Goal: Task Accomplishment & Management: Manage account settings

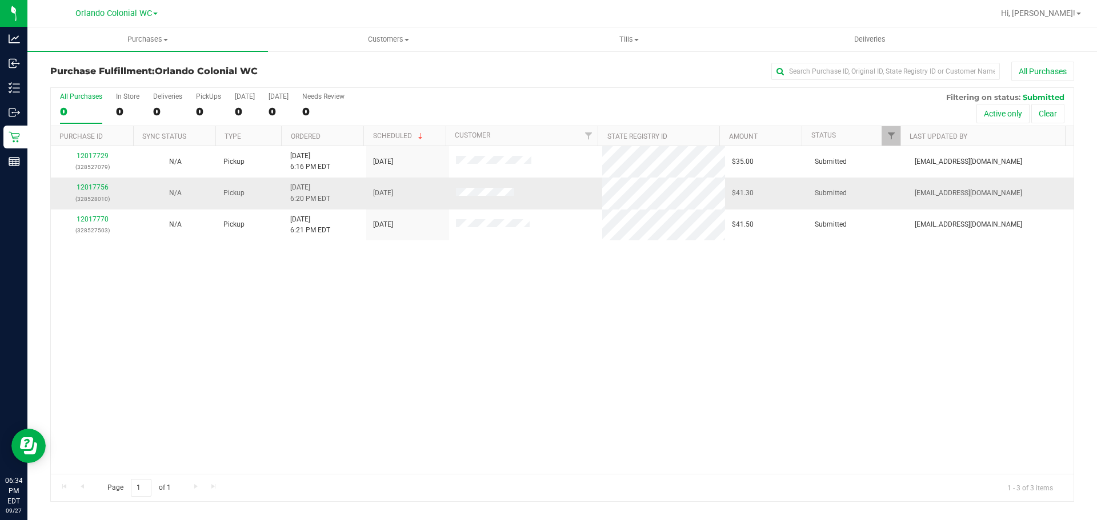
click at [90, 190] on link "12017756" at bounding box center [93, 187] width 32 height 8
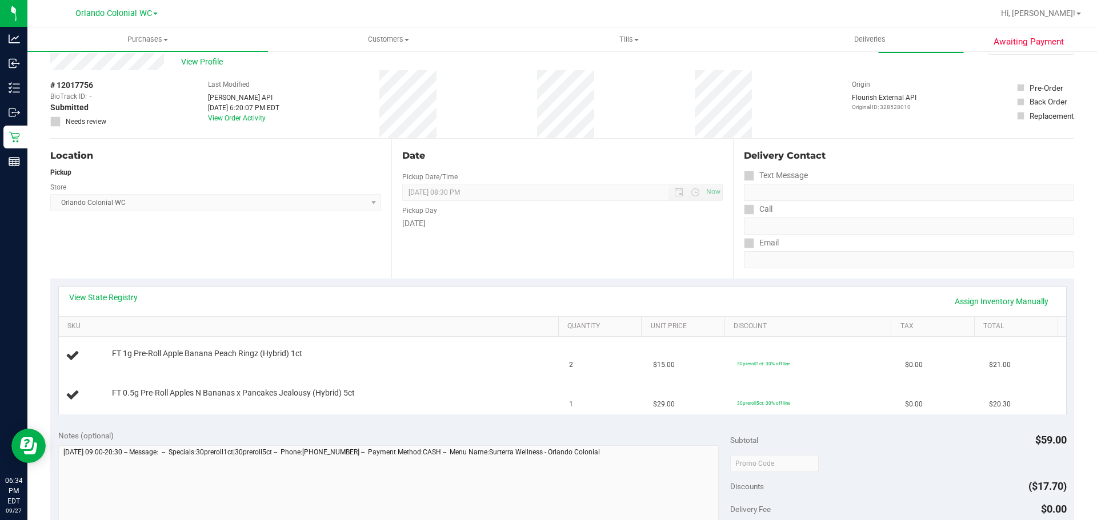
scroll to position [57, 0]
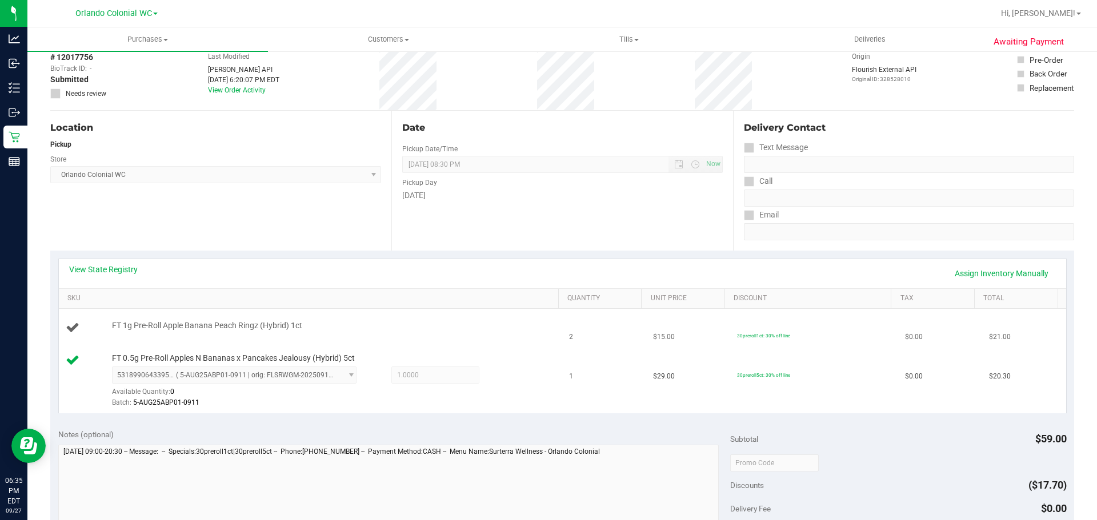
click at [275, 322] on span "FT 1g Pre-Roll Apple Banana Peach Ringz (Hybrid) 1ct" at bounding box center [207, 325] width 190 height 11
copy div "FT 1g Pre-Roll Apple Banana Peach Ringz (Hybrid) 1ct"
click at [320, 246] on div "Location Pickup Store Orlando Colonial WC Select Store Bonita Springs WC Boynto…" at bounding box center [220, 181] width 341 height 140
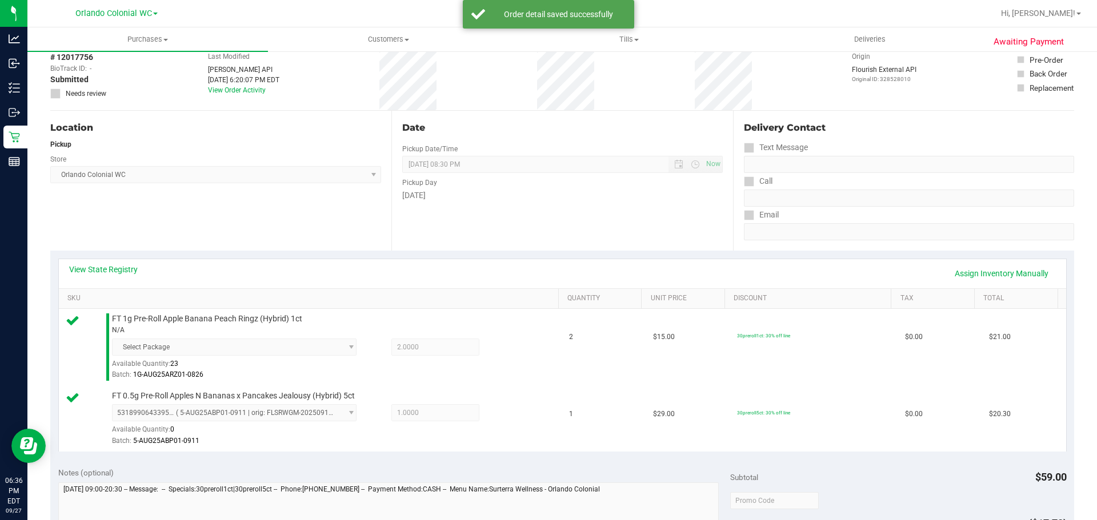
scroll to position [491, 0]
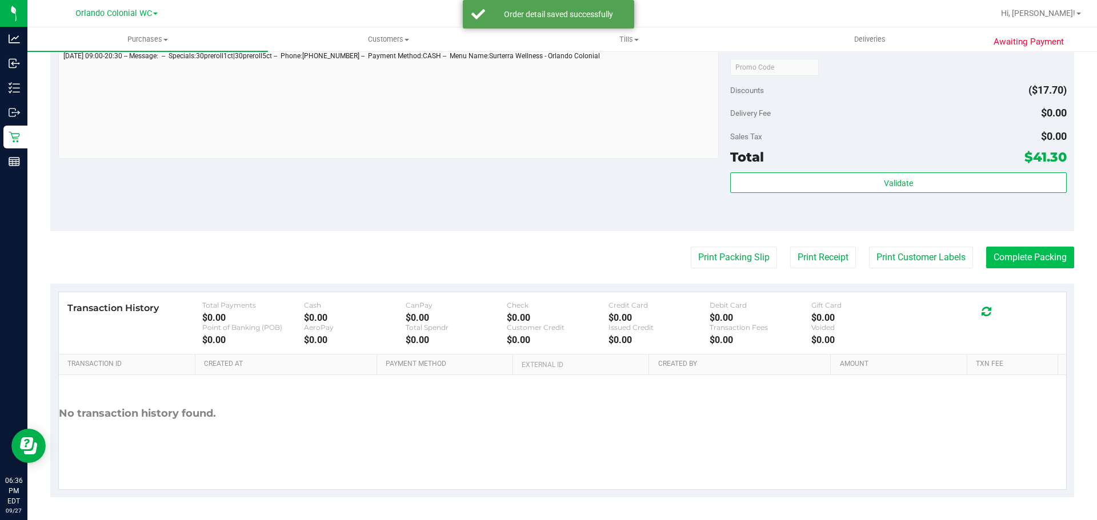
click at [1038, 258] on button "Complete Packing" at bounding box center [1030, 258] width 88 height 22
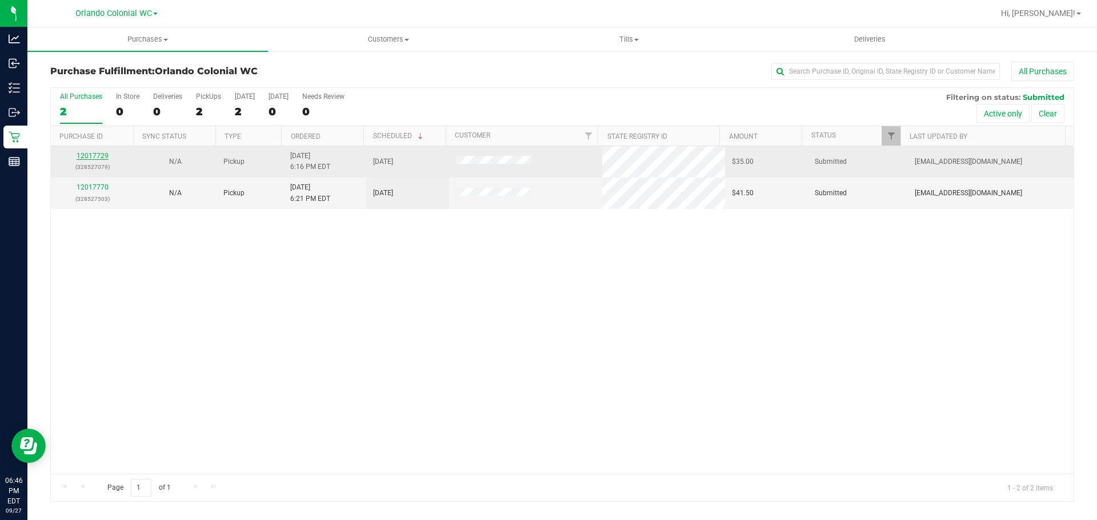
click at [87, 158] on link "12017729" at bounding box center [93, 156] width 32 height 8
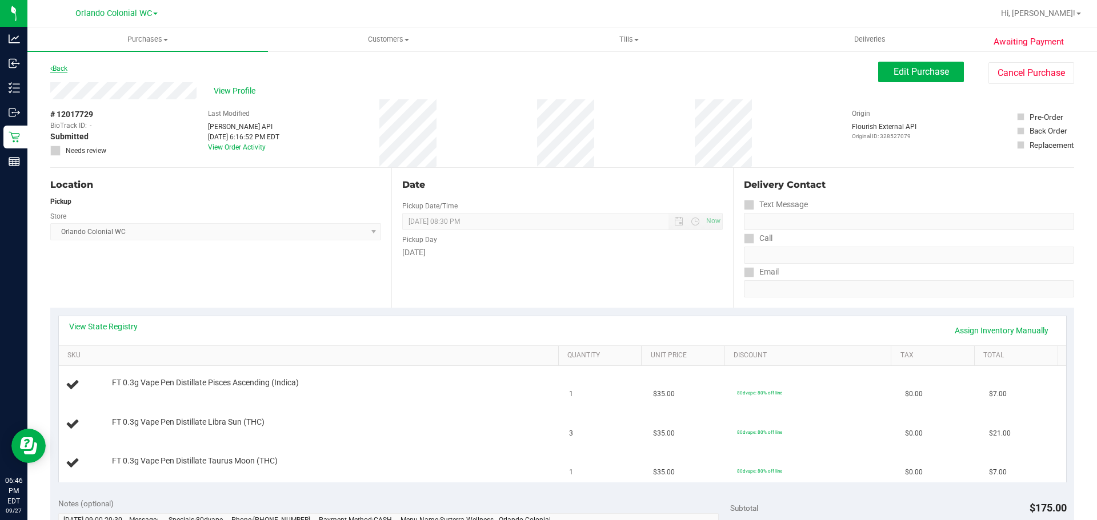
click at [66, 67] on link "Back" at bounding box center [58, 69] width 17 height 8
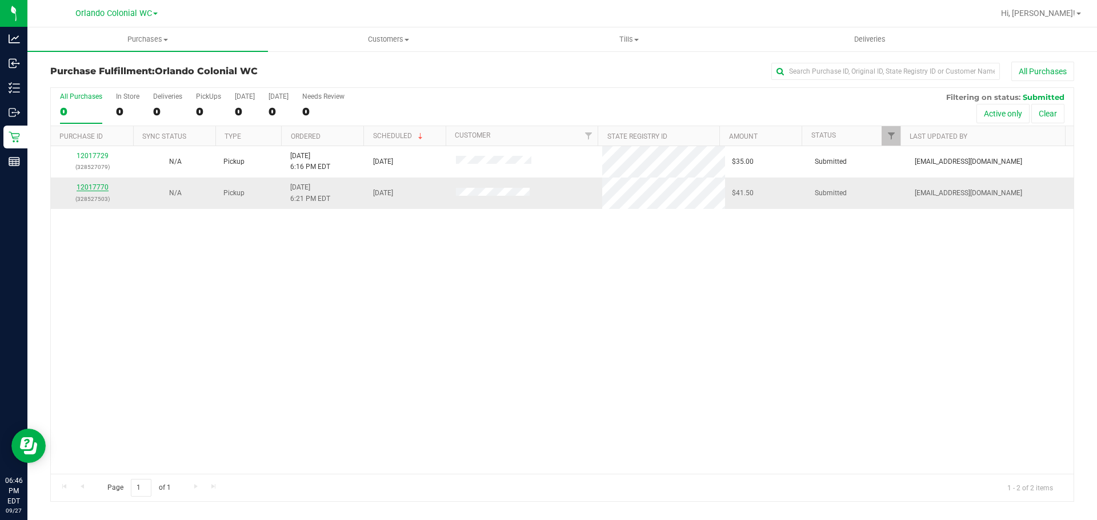
click at [87, 189] on link "12017770" at bounding box center [93, 187] width 32 height 8
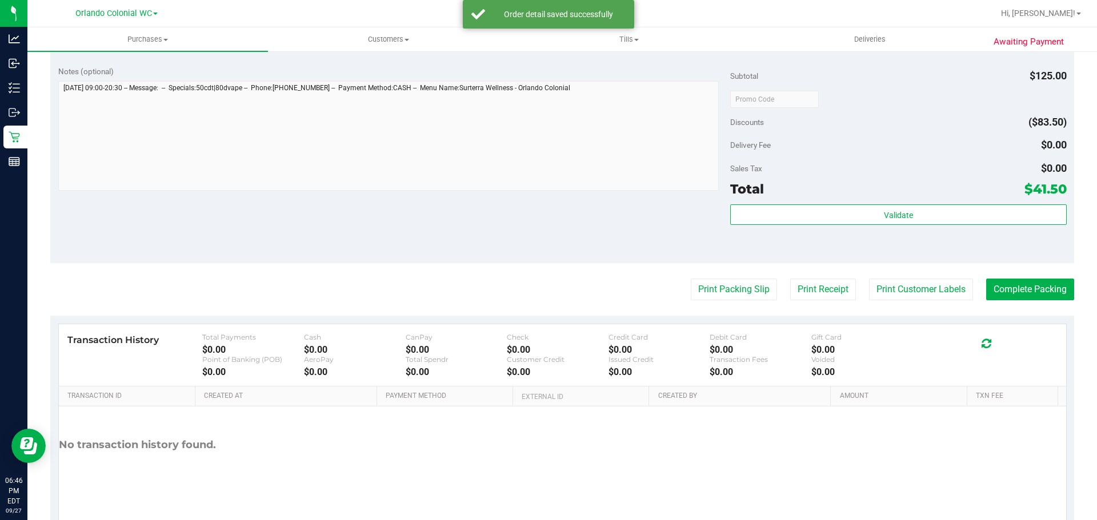
scroll to position [480, 0]
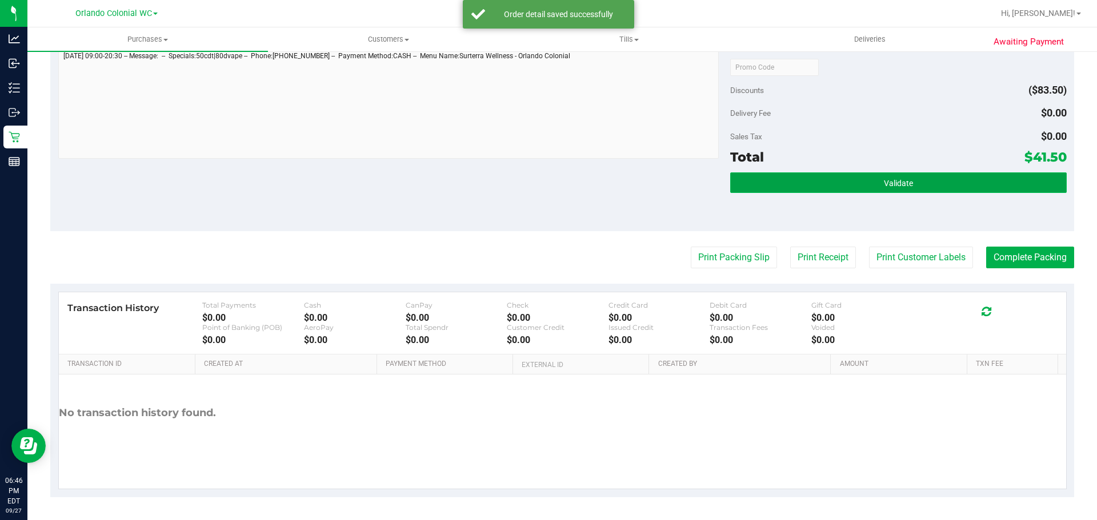
click at [897, 181] on span "Validate" at bounding box center [898, 183] width 29 height 9
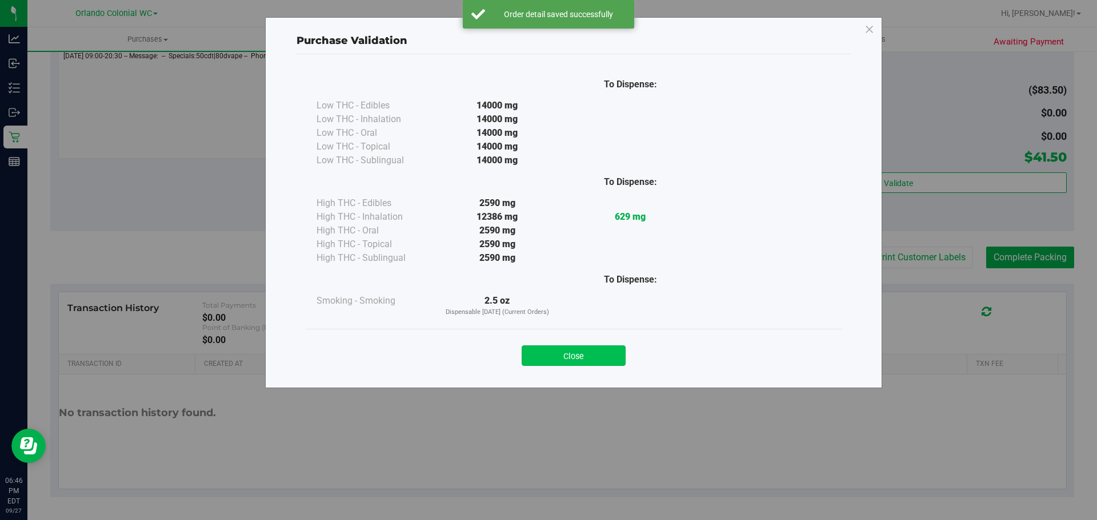
click at [606, 354] on button "Close" at bounding box center [574, 356] width 104 height 21
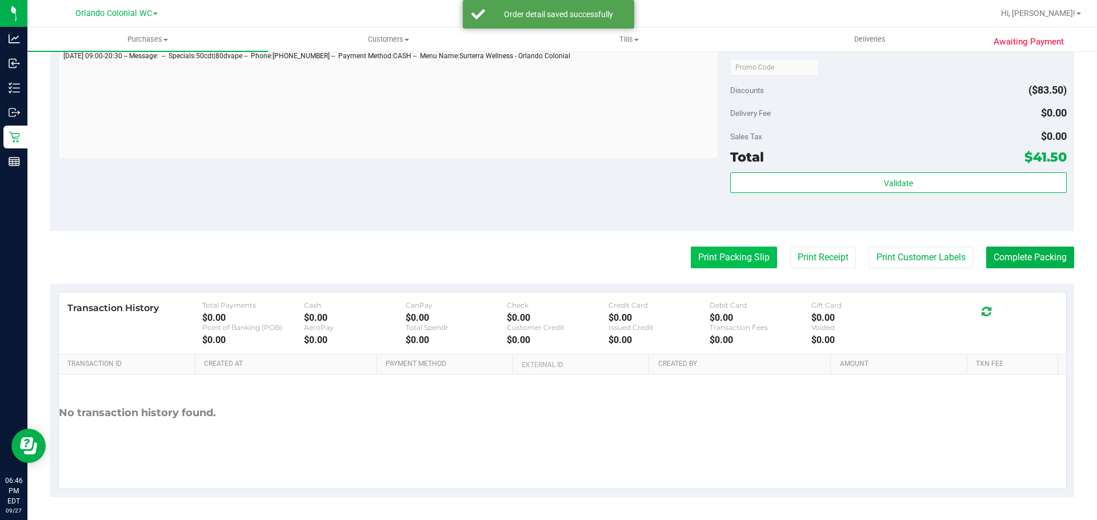
click at [709, 259] on button "Print Packing Slip" at bounding box center [734, 258] width 86 height 22
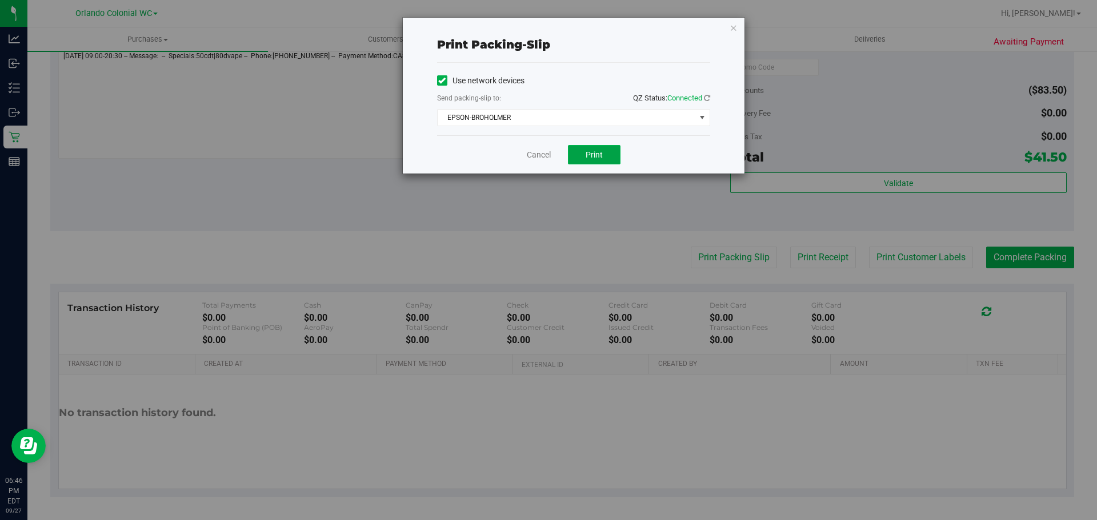
click at [606, 158] on button "Print" at bounding box center [594, 154] width 53 height 19
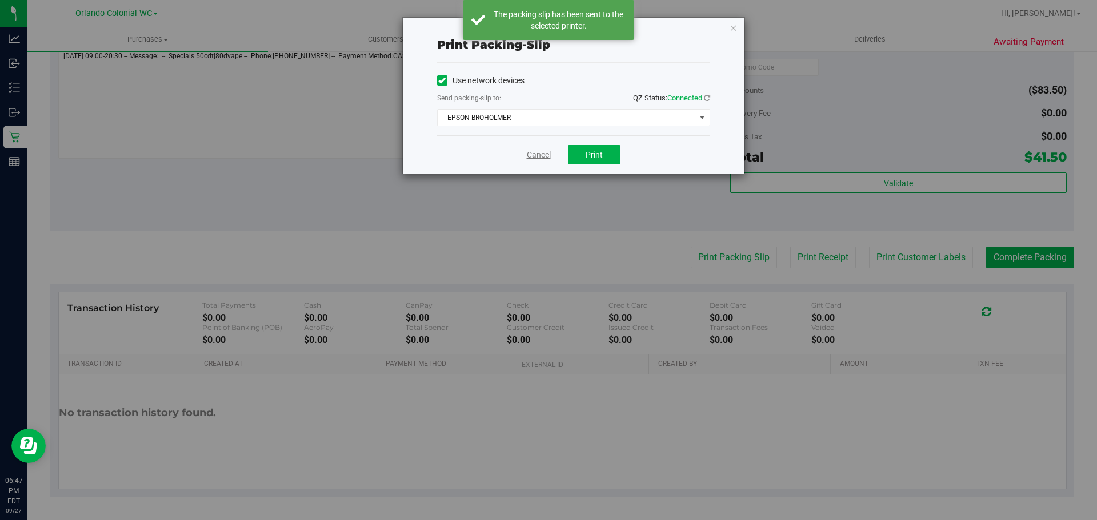
click at [534, 158] on link "Cancel" at bounding box center [539, 155] width 24 height 12
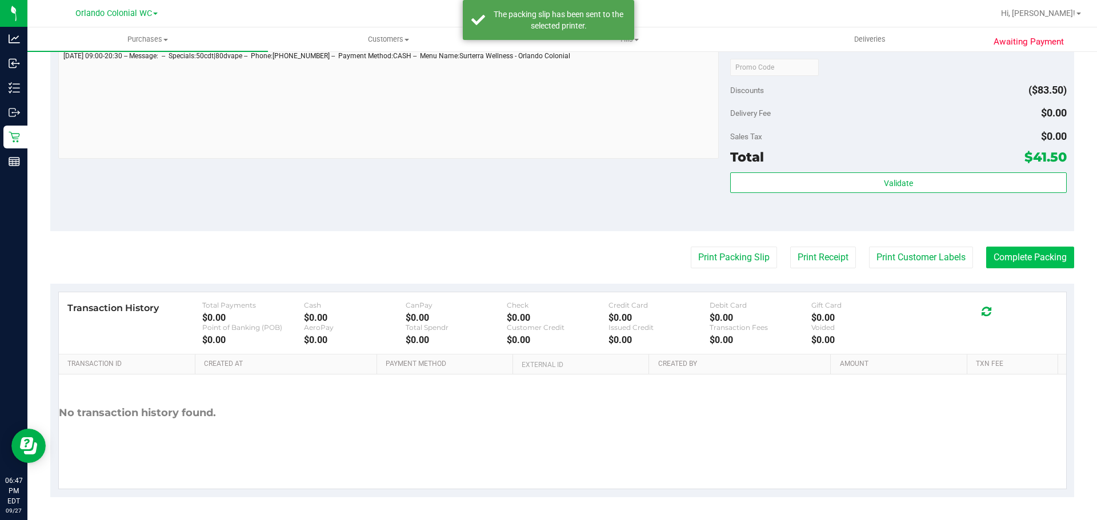
click at [1037, 250] on button "Complete Packing" at bounding box center [1030, 258] width 88 height 22
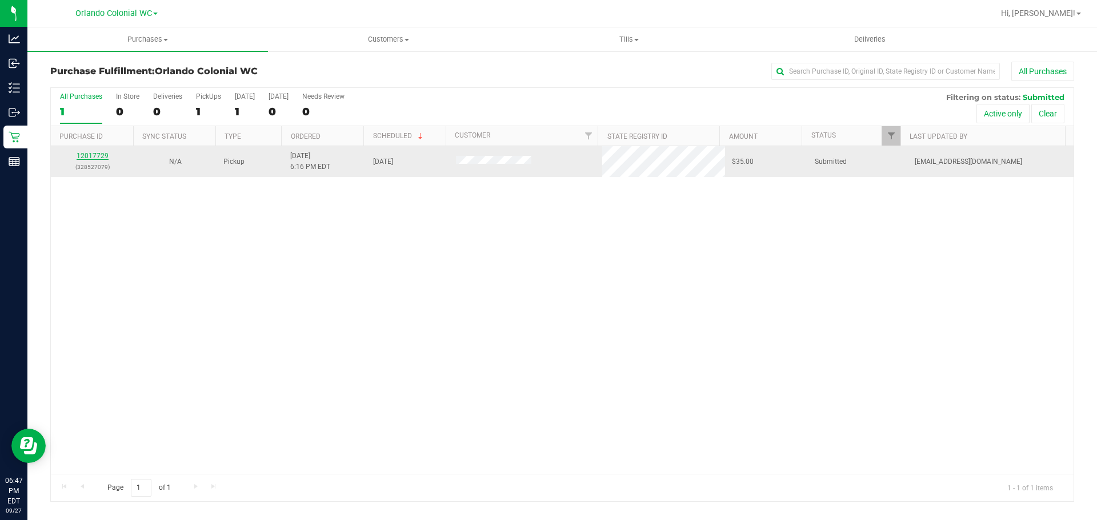
click at [90, 158] on link "12017729" at bounding box center [93, 156] width 32 height 8
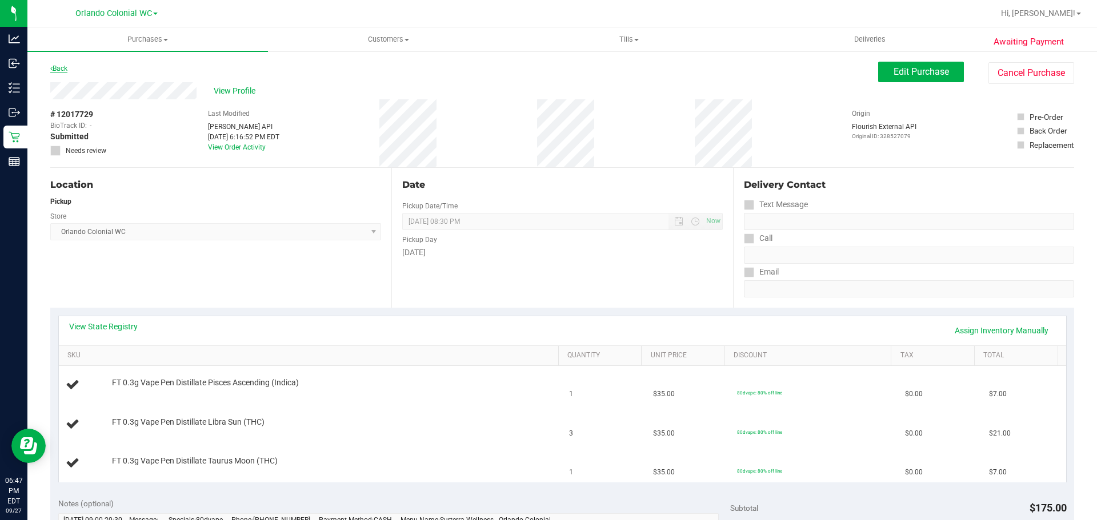
click at [63, 71] on link "Back" at bounding box center [58, 69] width 17 height 8
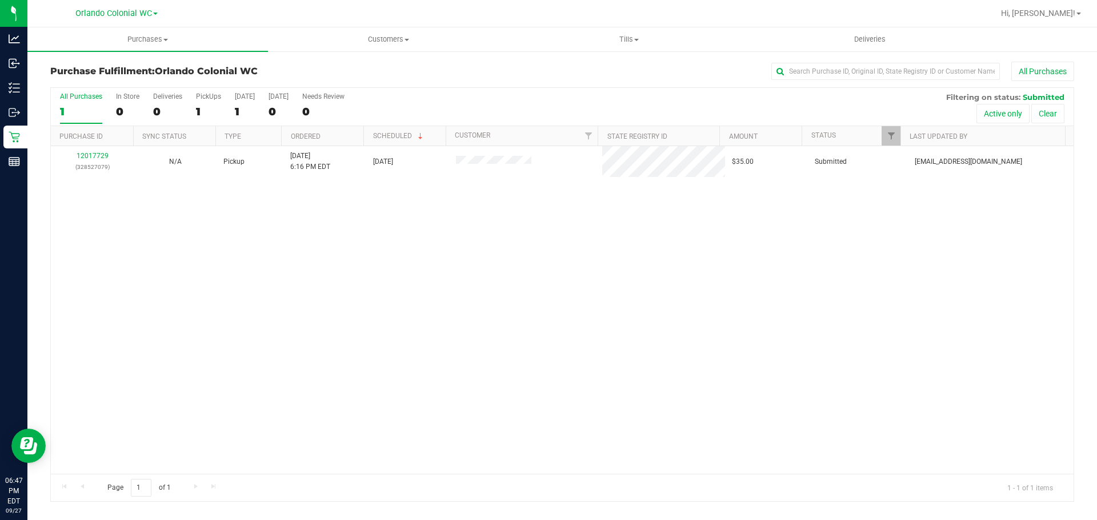
click at [97, 158] on link "12017729" at bounding box center [93, 156] width 32 height 8
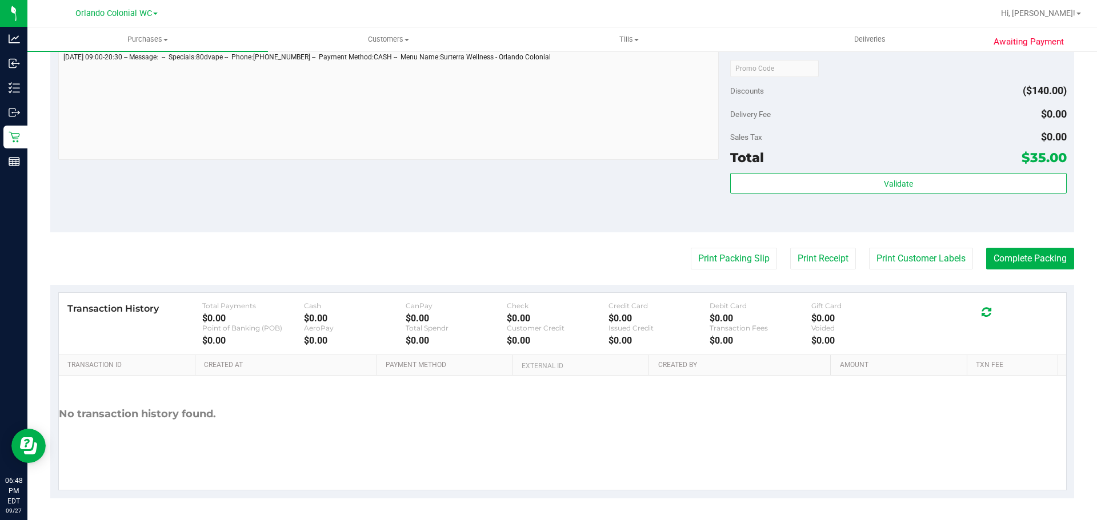
scroll to position [546, 0]
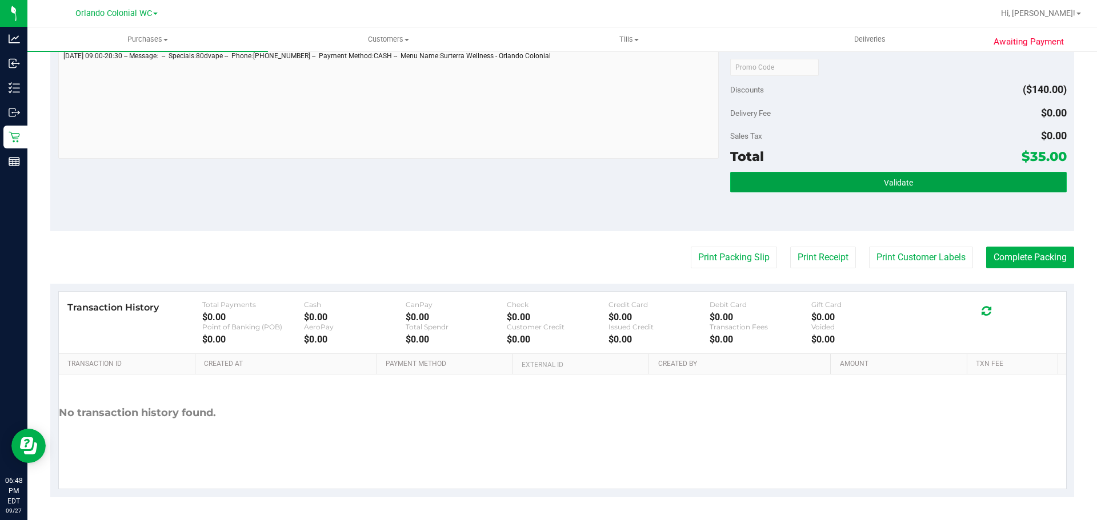
click at [834, 177] on button "Validate" at bounding box center [898, 182] width 336 height 21
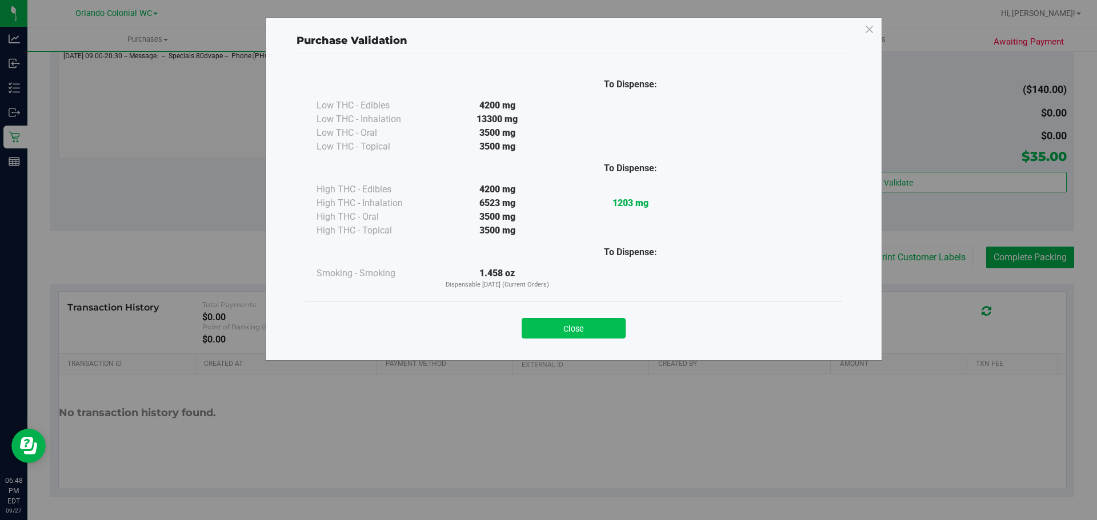
click at [596, 335] on button "Close" at bounding box center [574, 328] width 104 height 21
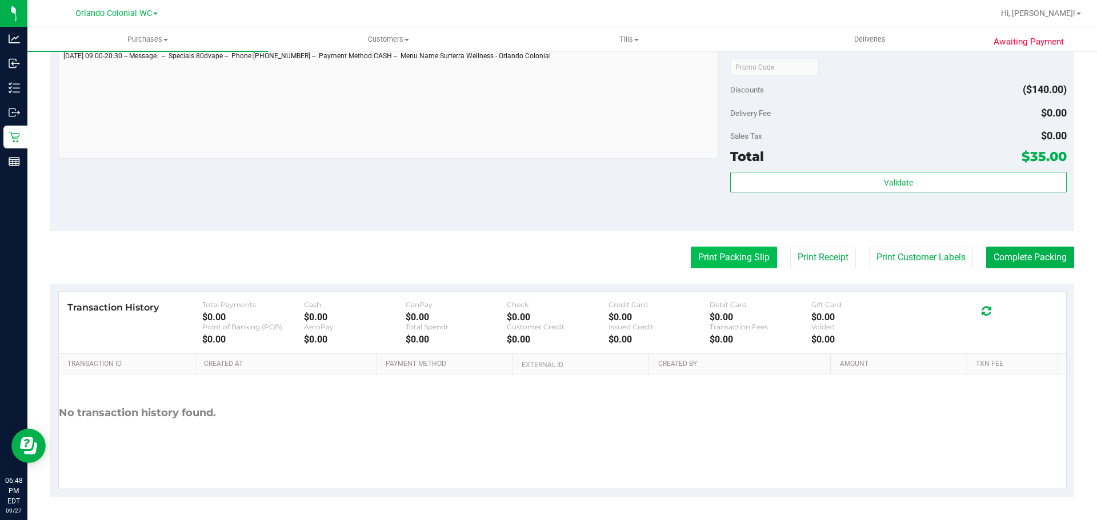
click at [719, 258] on button "Print Packing Slip" at bounding box center [734, 258] width 86 height 22
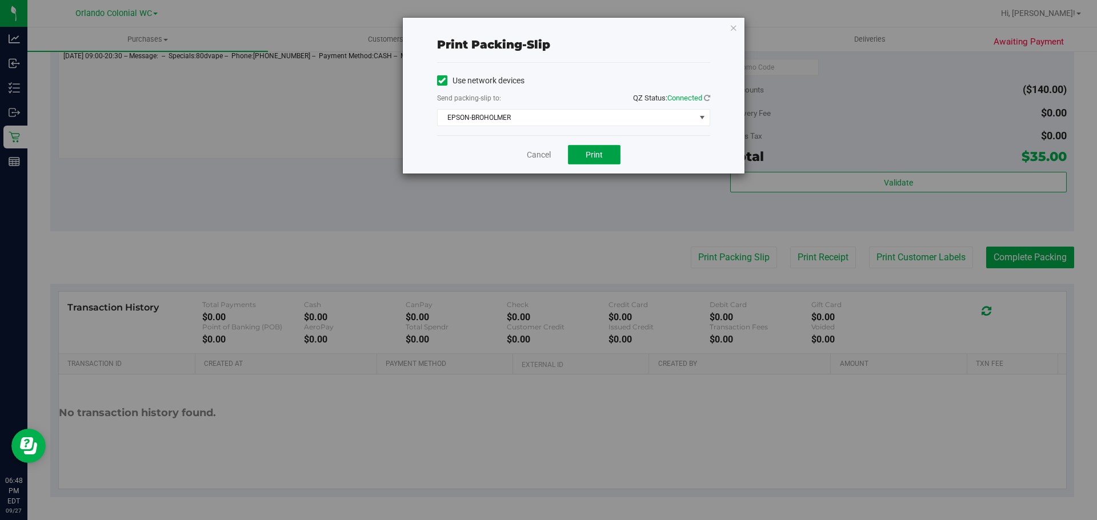
click at [600, 154] on span "Print" at bounding box center [594, 154] width 17 height 9
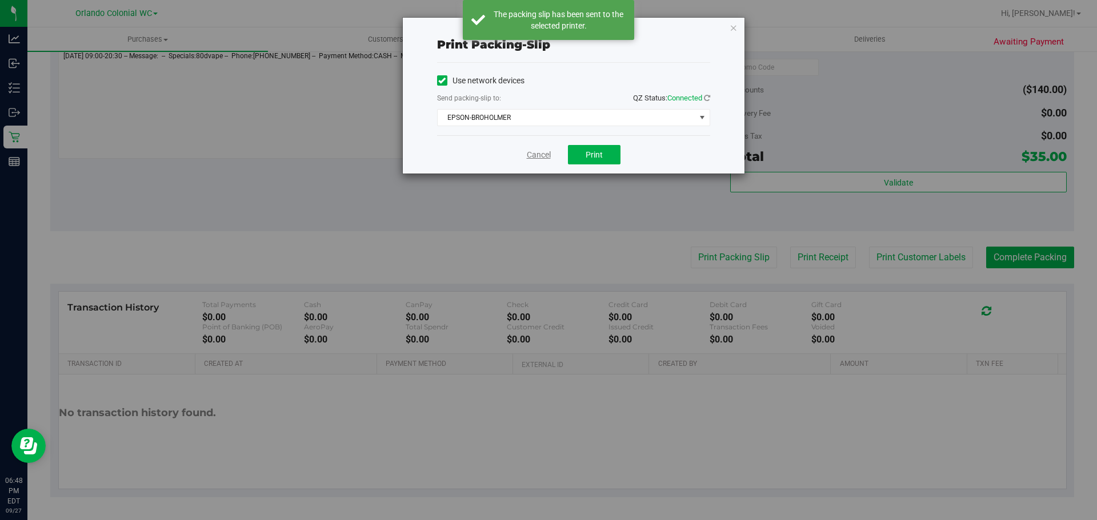
click at [534, 153] on link "Cancel" at bounding box center [539, 155] width 24 height 12
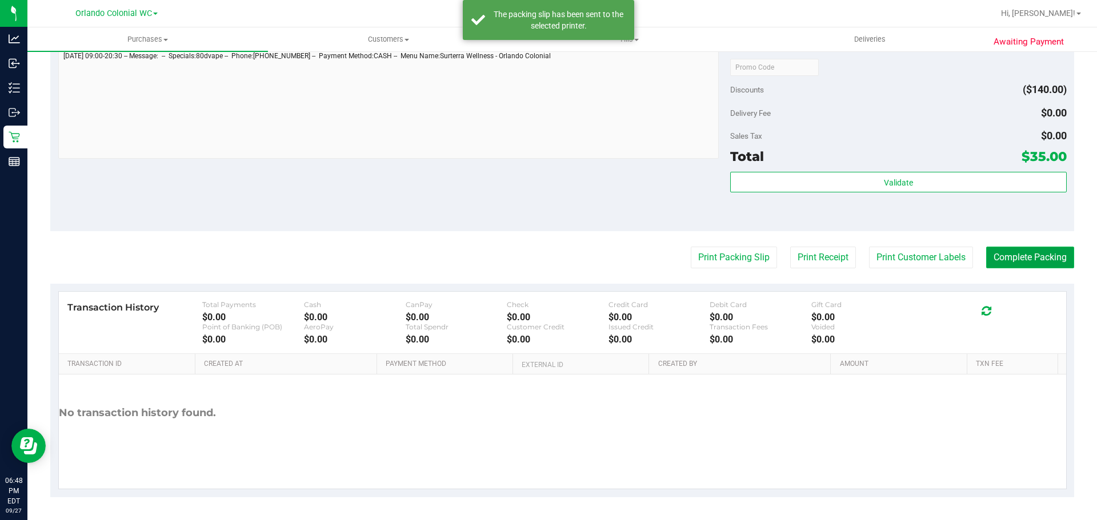
click at [1015, 264] on button "Complete Packing" at bounding box center [1030, 258] width 88 height 22
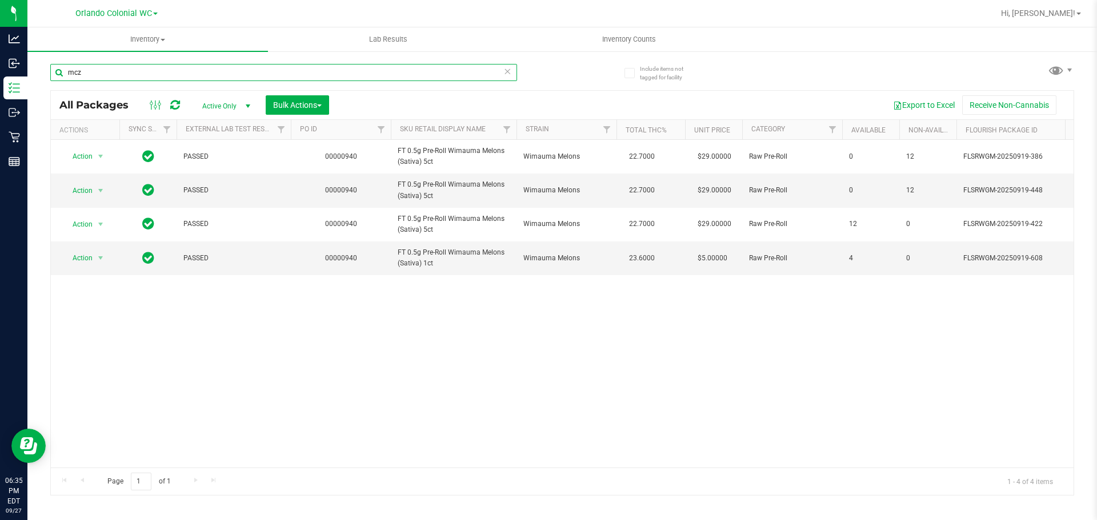
click at [170, 70] on input "mcz" at bounding box center [283, 72] width 467 height 17
paste input "FT 1g Pre-Roll Apple Banana Peach Ringz (Hybrid) 1ct"
type input "FT 1g Pre-Roll Apple Banana Peach Ringz (Hybrid) 1ct"
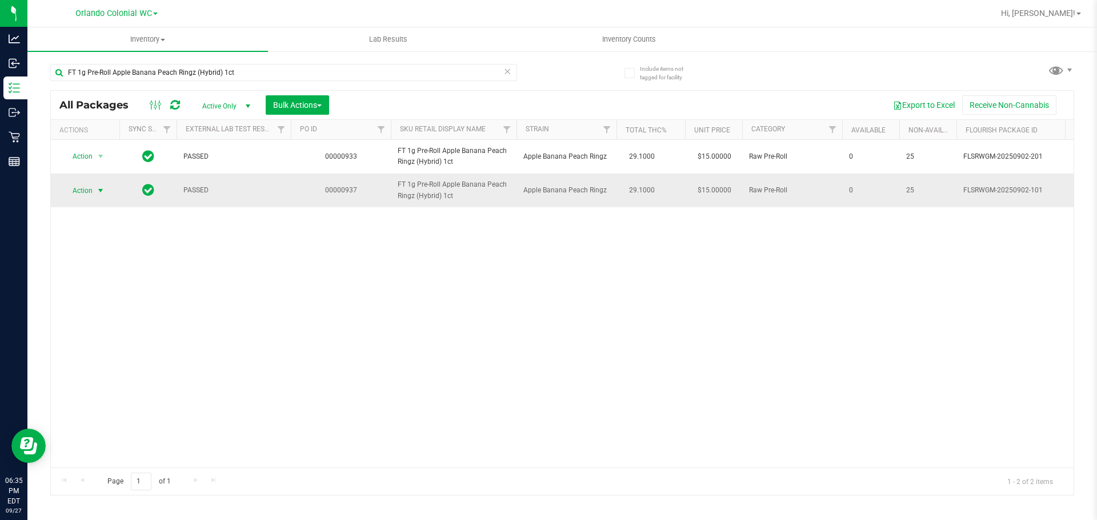
click at [86, 194] on span "Action" at bounding box center [77, 191] width 31 height 16
click at [106, 318] on li "Unlock package" at bounding box center [99, 326] width 73 height 17
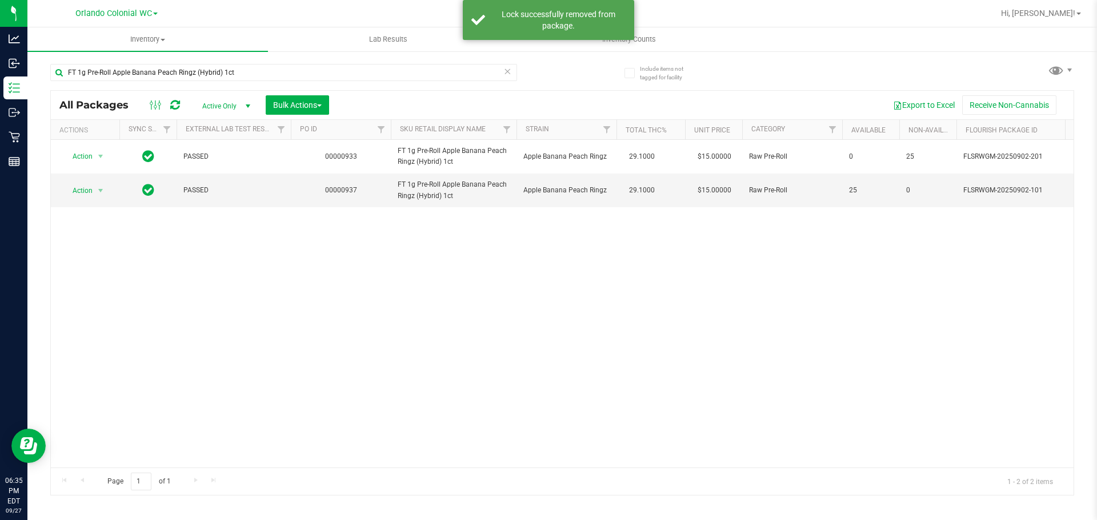
click at [246, 292] on div "Action Action Edit attributes Global inventory Locate package Package audit log…" at bounding box center [562, 304] width 1023 height 328
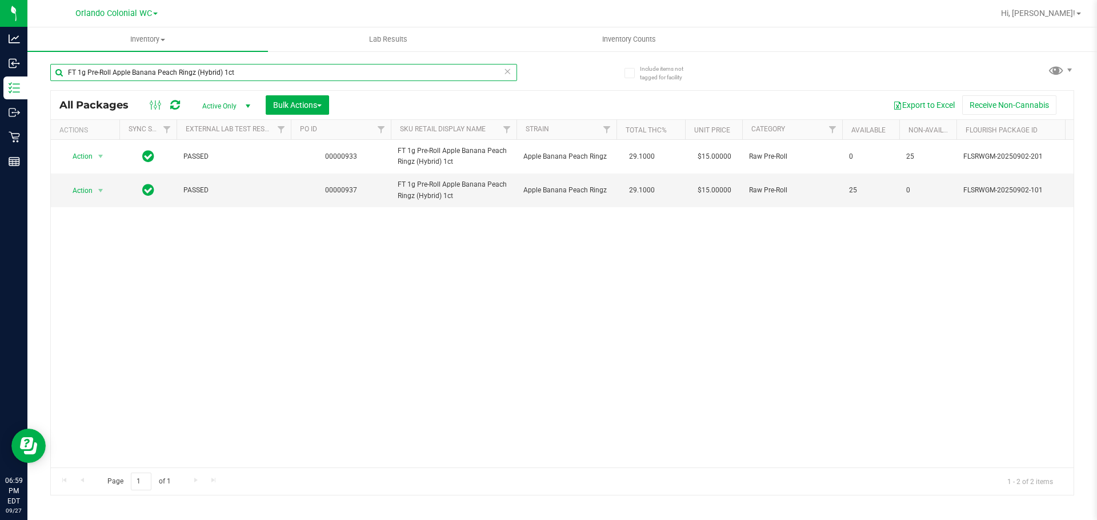
click at [259, 74] on input "FT 1g Pre-Roll Apple Banana Peach Ringz (Hybrid) 1ct" at bounding box center [283, 72] width 467 height 17
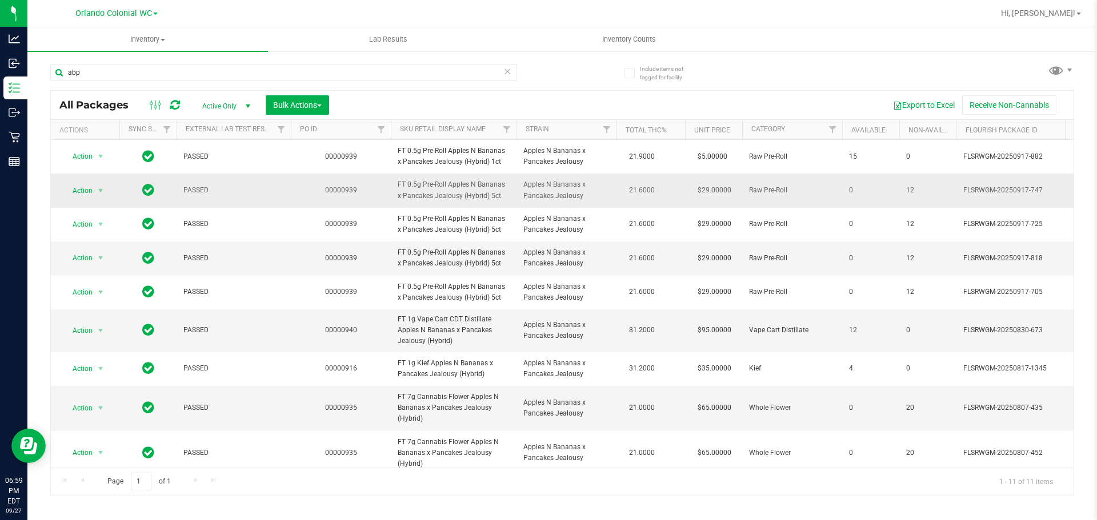
click at [467, 198] on span "FT 0.5g Pre-Roll Apples N Bananas x Pancakes Jealousy (Hybrid) 5ct" at bounding box center [454, 190] width 112 height 22
click at [466, 198] on span "FT 0.5g Pre-Roll Apples N Bananas x Pancakes Jealousy (Hybrid) 5ct" at bounding box center [454, 190] width 112 height 22
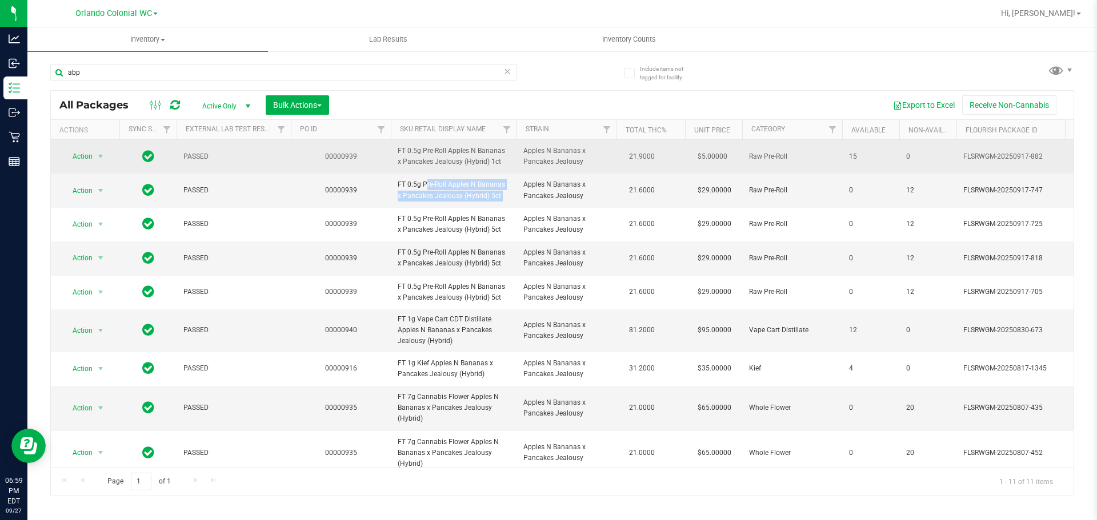
copy tr "FT 0.5g Pre-Roll Apples N Bananas x Pancakes Jealousy (Hybrid) 5ct"
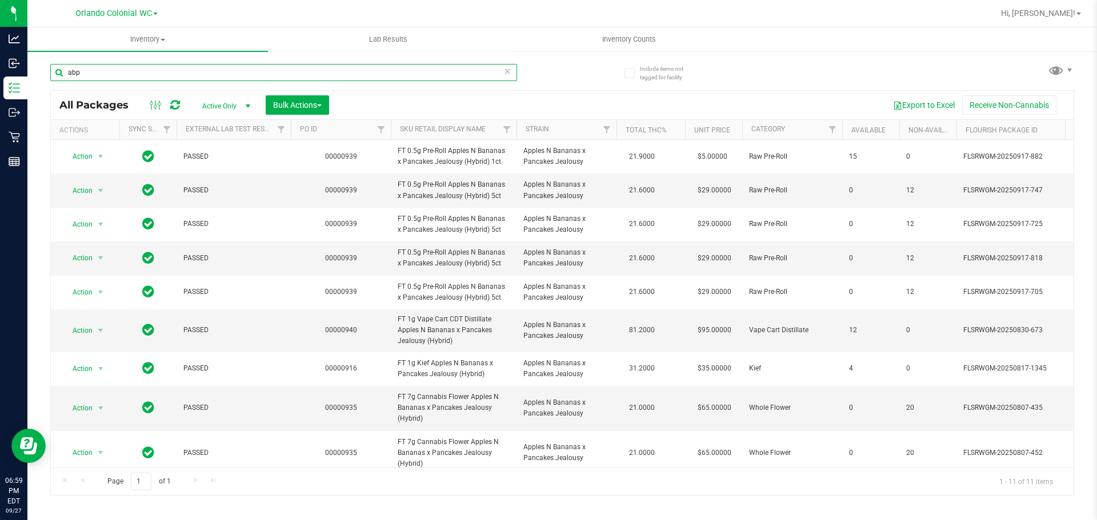
click at [359, 64] on input "abp" at bounding box center [283, 72] width 467 height 17
paste input "FT 0.5g Pre-Roll Apples N Bananas x Pancakes Jealousy (Hybrid) 5ct"
type input "FT 0.5g Pre-Roll Apples N Bananas x Pancakes Jealousy (Hybrid) 5ct"
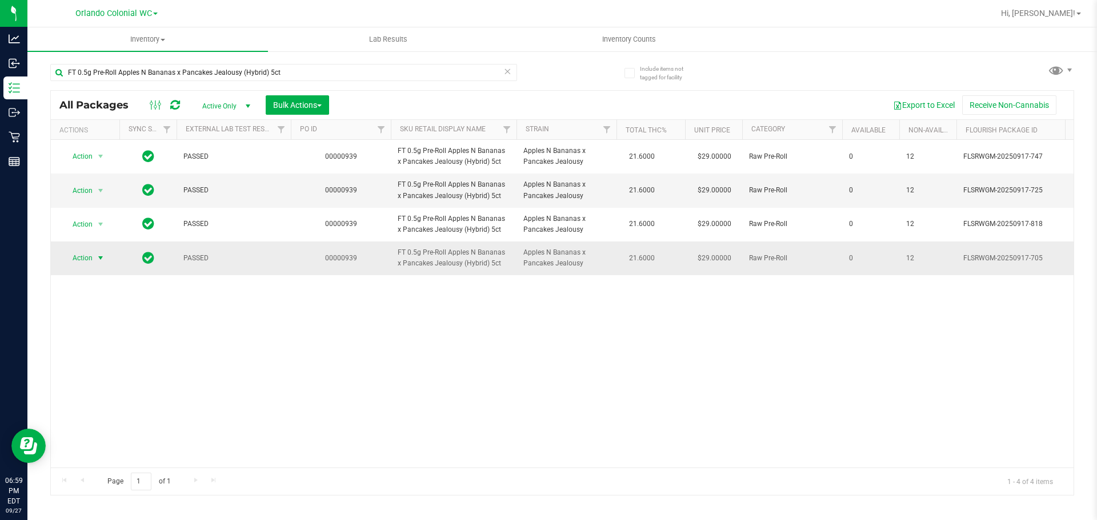
click at [101, 260] on span "select" at bounding box center [100, 258] width 9 height 9
click at [106, 386] on li "Unlock package" at bounding box center [99, 394] width 73 height 17
click at [429, 304] on div "Action Action Edit attributes Global inventory Locate package Package audit log…" at bounding box center [562, 304] width 1023 height 328
click at [561, 368] on div "Action Action Edit attributes Global inventory Locate package Package audit log…" at bounding box center [562, 304] width 1023 height 328
click at [223, 71] on input "FT 0.5g Pre-Roll Apples N Bananas x Pancakes Jealousy (Hybrid) 5ct" at bounding box center [283, 72] width 467 height 17
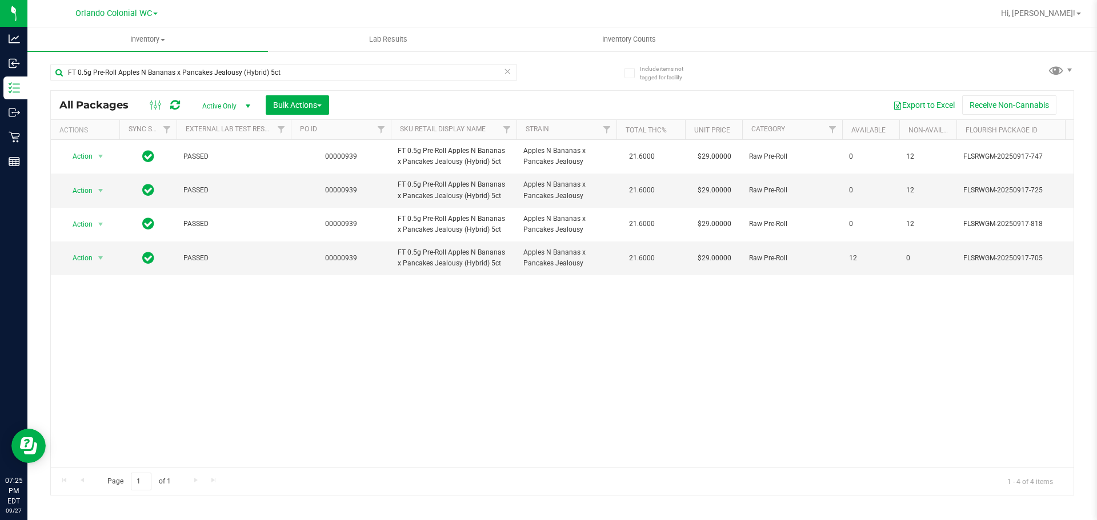
click at [507, 70] on icon at bounding box center [507, 71] width 8 height 14
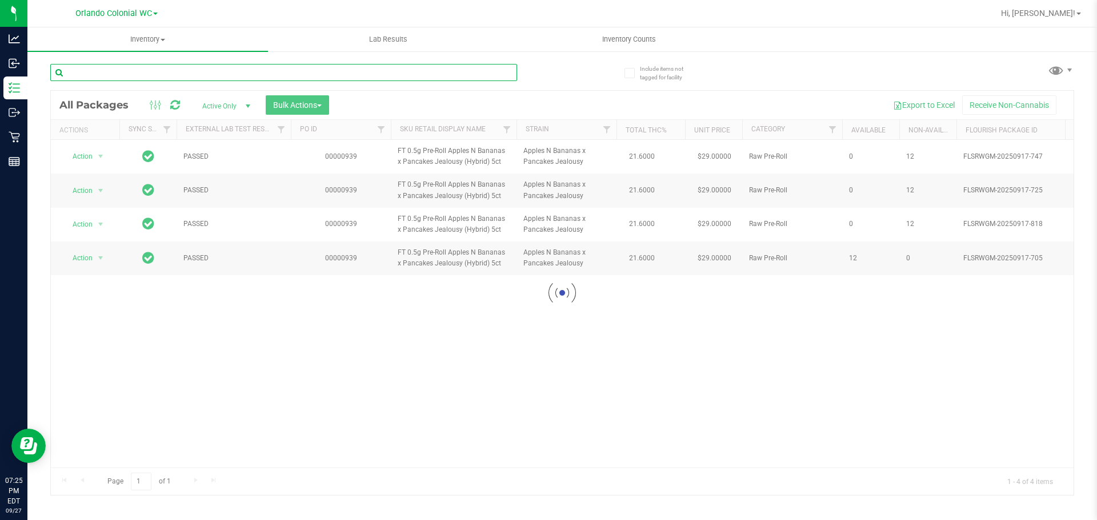
click at [302, 69] on input "text" at bounding box center [283, 72] width 467 height 17
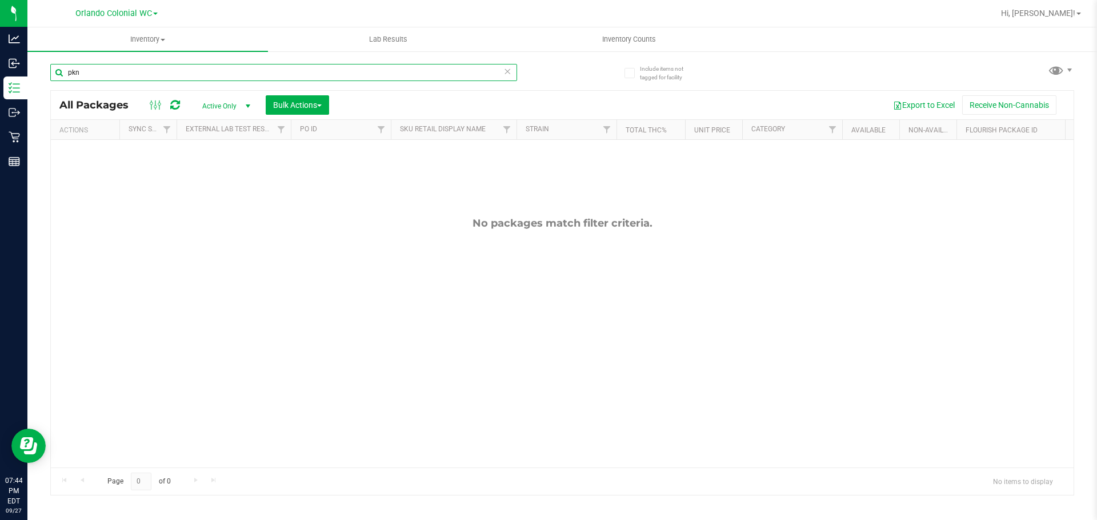
click at [294, 71] on input "pkn" at bounding box center [283, 72] width 467 height 17
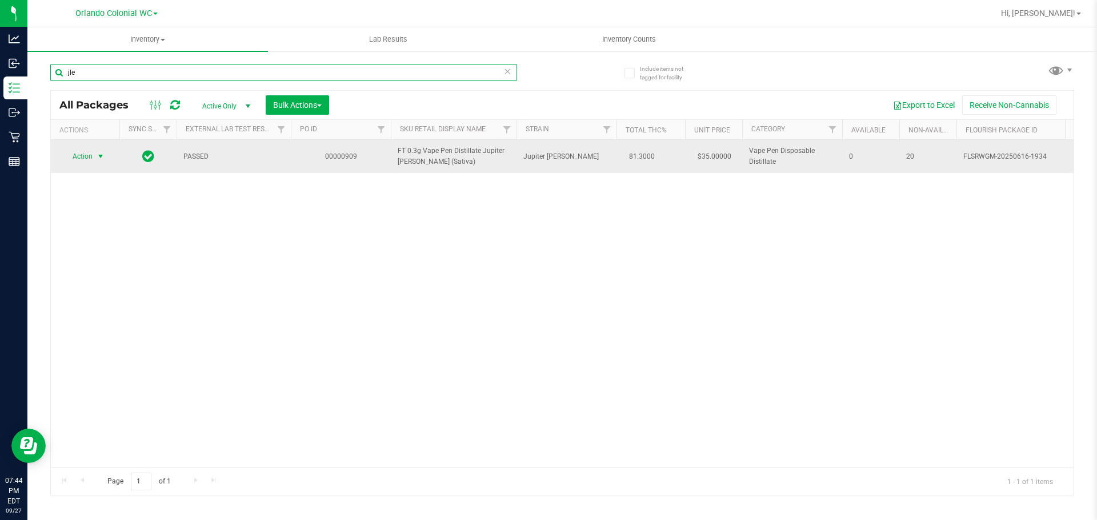
type input "jle"
click at [79, 158] on span "Action" at bounding box center [77, 157] width 31 height 16
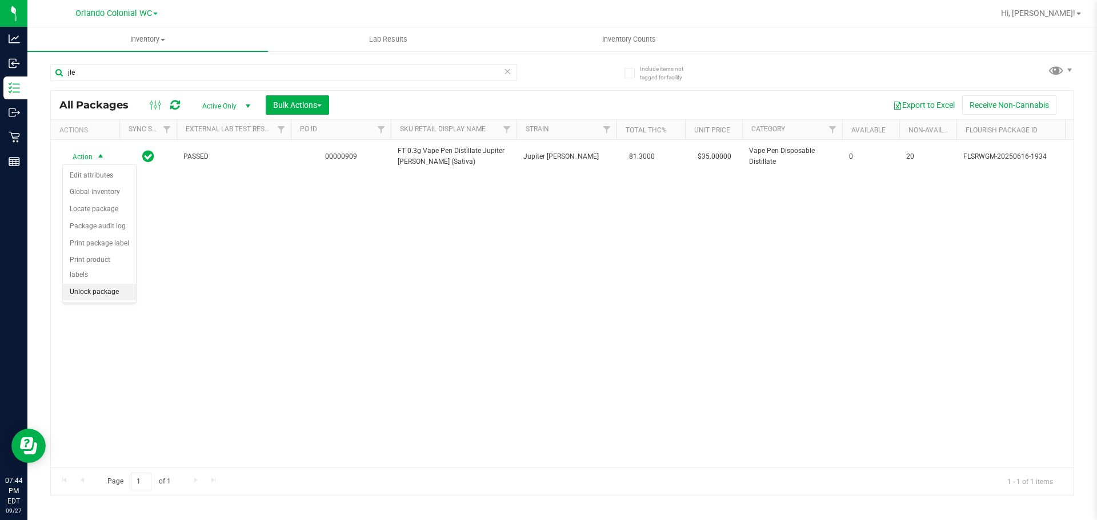
click at [96, 284] on li "Unlock package" at bounding box center [99, 292] width 73 height 17
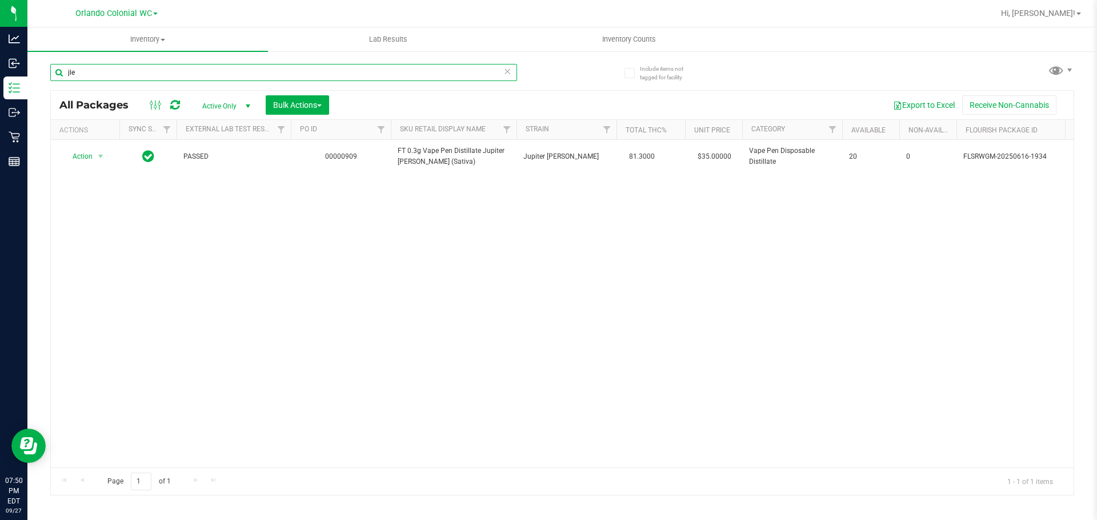
click at [275, 75] on input "jle" at bounding box center [283, 72] width 467 height 17
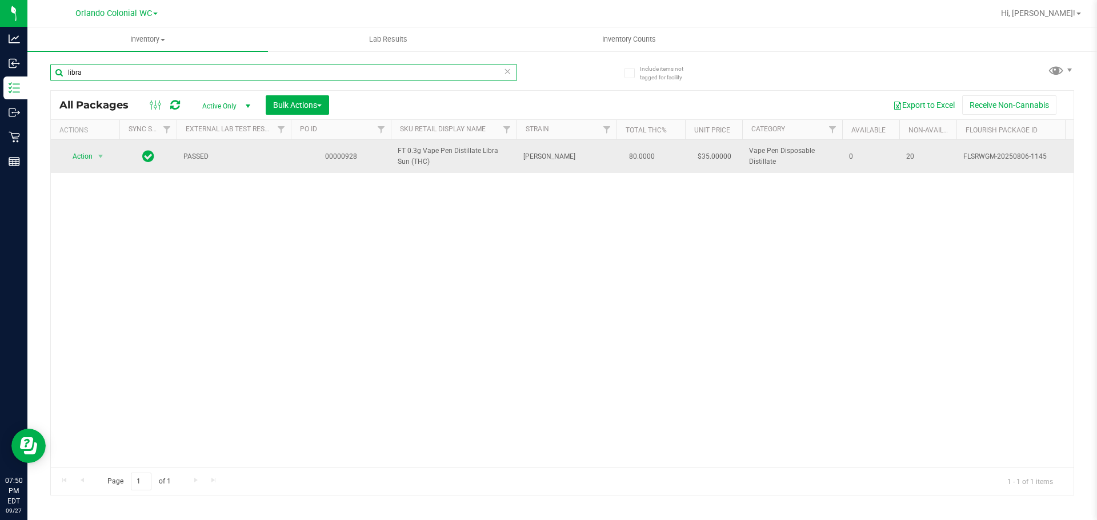
type input "libra"
click at [526, 167] on td "Libra Sun" at bounding box center [566, 156] width 100 height 33
click at [81, 161] on span "Action" at bounding box center [77, 157] width 31 height 16
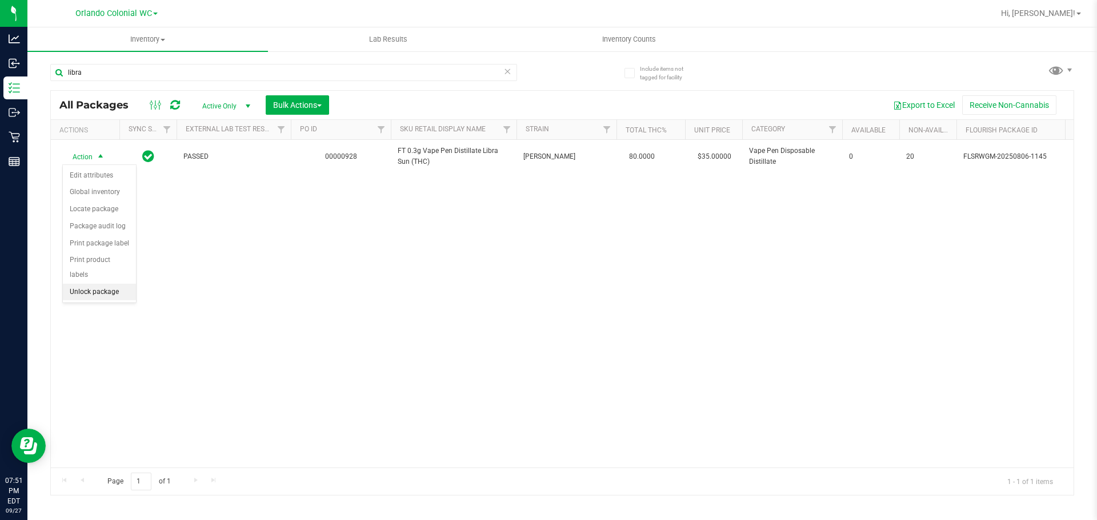
click at [123, 284] on li "Unlock package" at bounding box center [99, 292] width 73 height 17
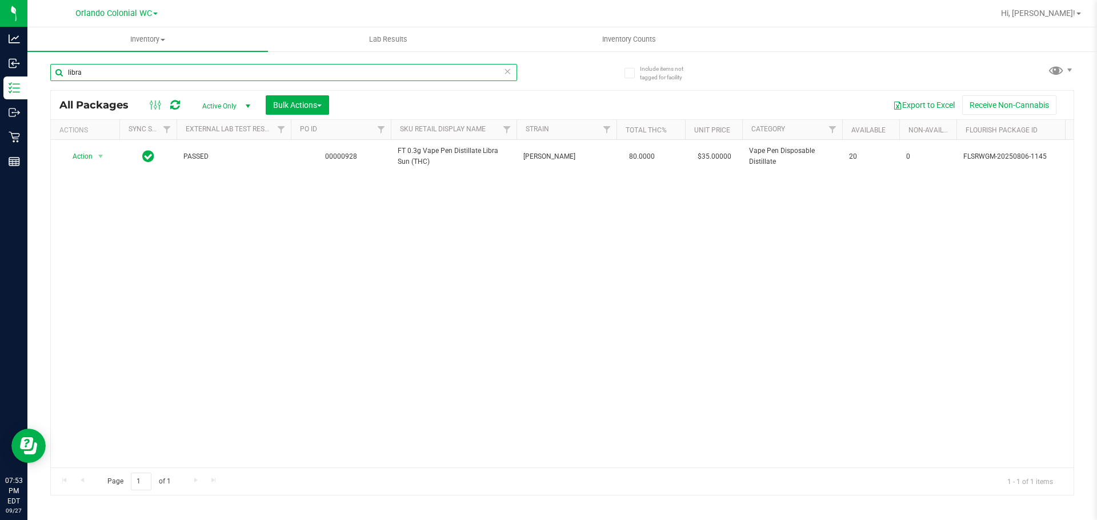
click at [225, 78] on input "libra" at bounding box center [283, 72] width 467 height 17
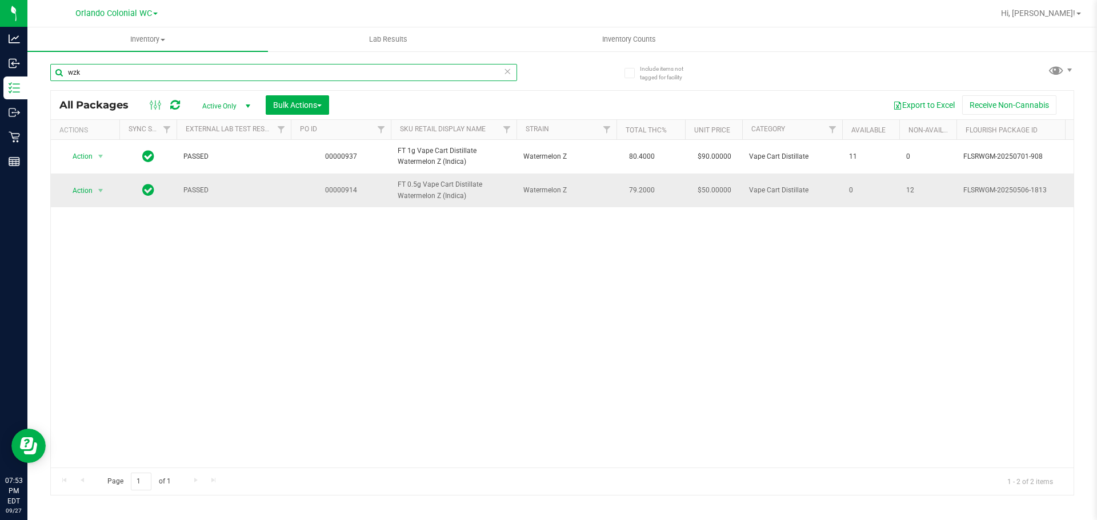
type input "wzk"
click at [90, 184] on span "Action" at bounding box center [77, 191] width 31 height 16
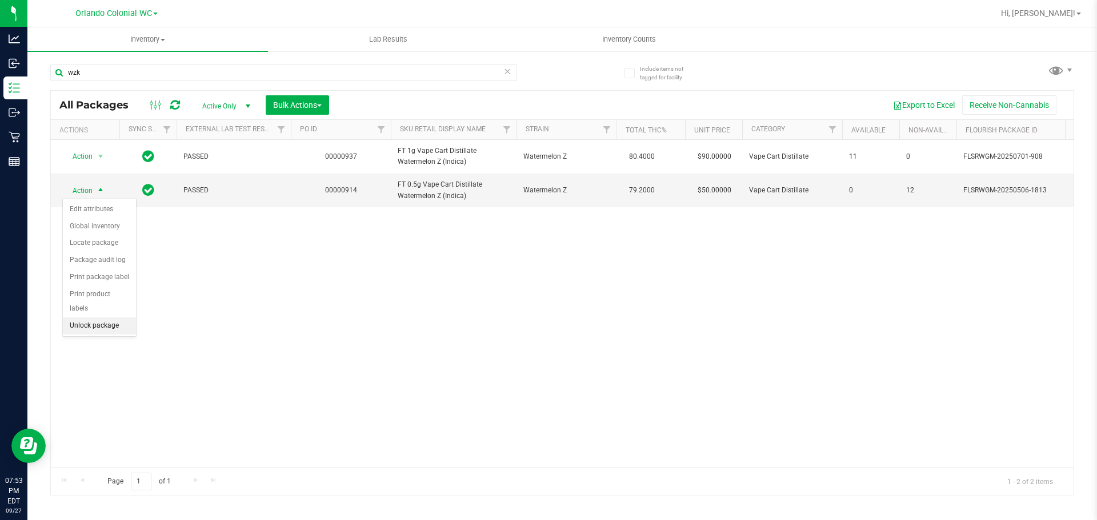
click at [125, 318] on li "Unlock package" at bounding box center [99, 326] width 73 height 17
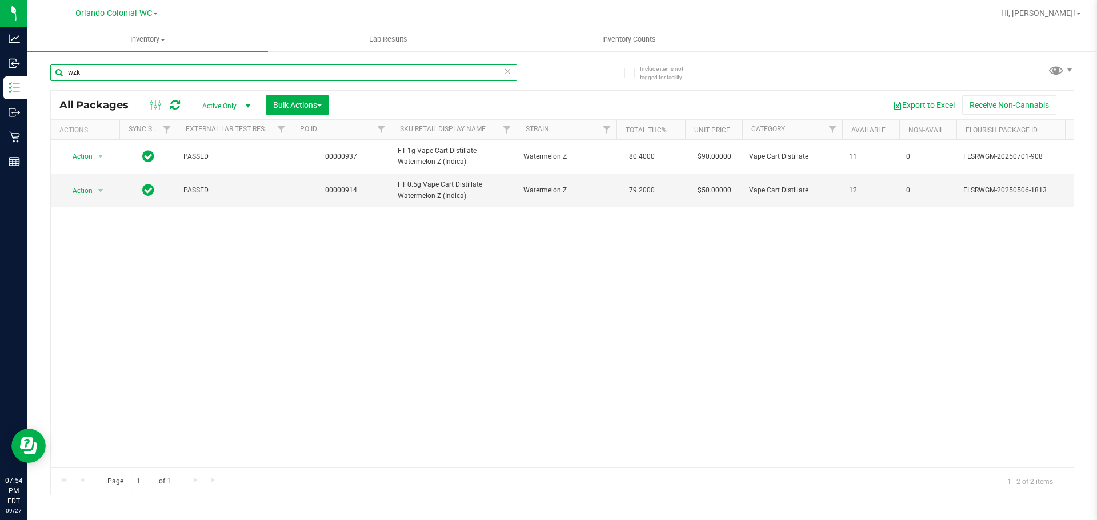
click at [501, 72] on input "wzk" at bounding box center [283, 72] width 467 height 17
click at [213, 76] on input "wzk" at bounding box center [283, 72] width 467 height 17
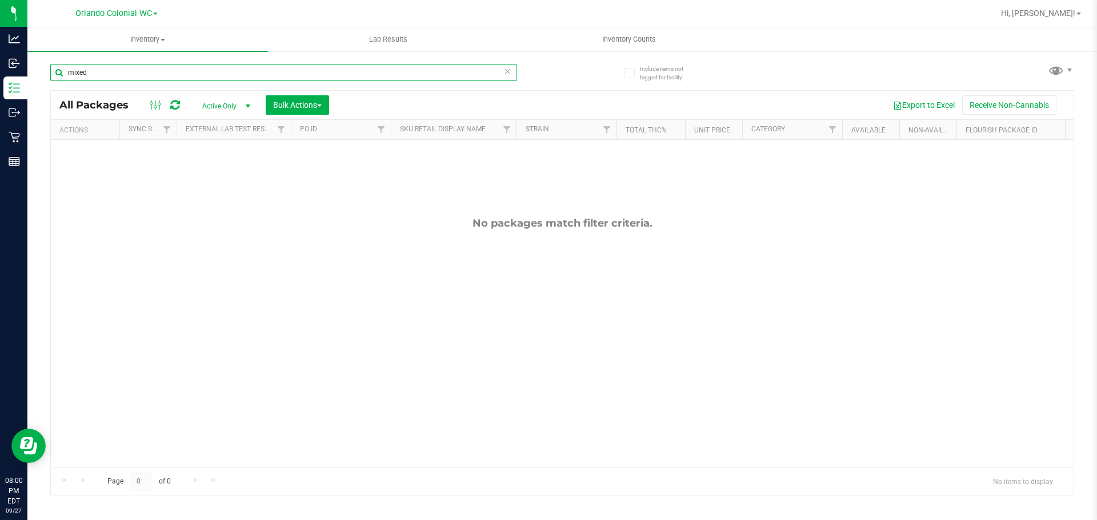
click at [130, 73] on input "mixed" at bounding box center [283, 72] width 467 height 17
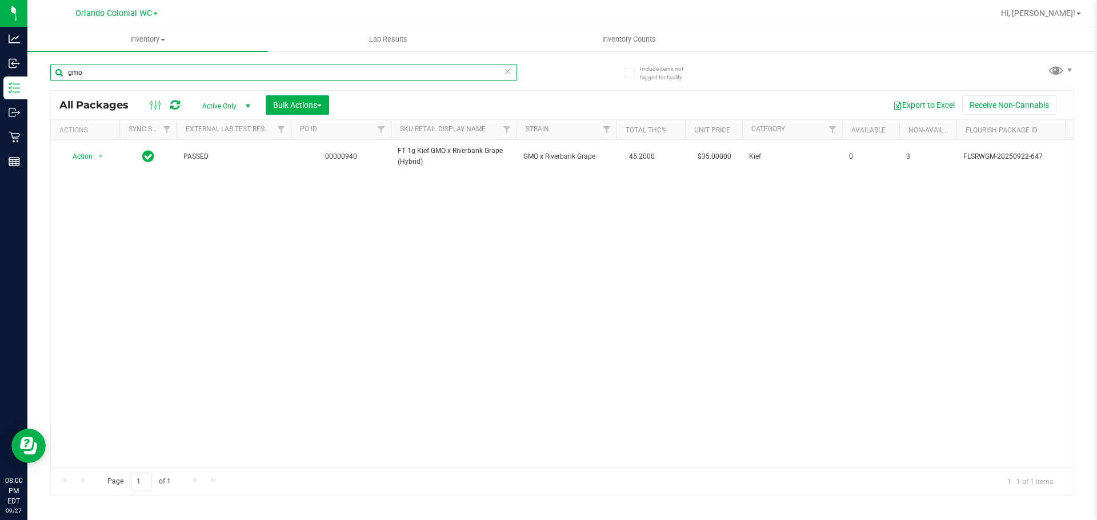
type input "gmo"
click at [355, 348] on div "Action Action Adjust qty Create package Edit attributes Global inventory Locate…" at bounding box center [562, 304] width 1023 height 328
click at [193, 381] on div "Action Action Adjust qty Create package Edit attributes Global inventory Locate…" at bounding box center [562, 304] width 1023 height 328
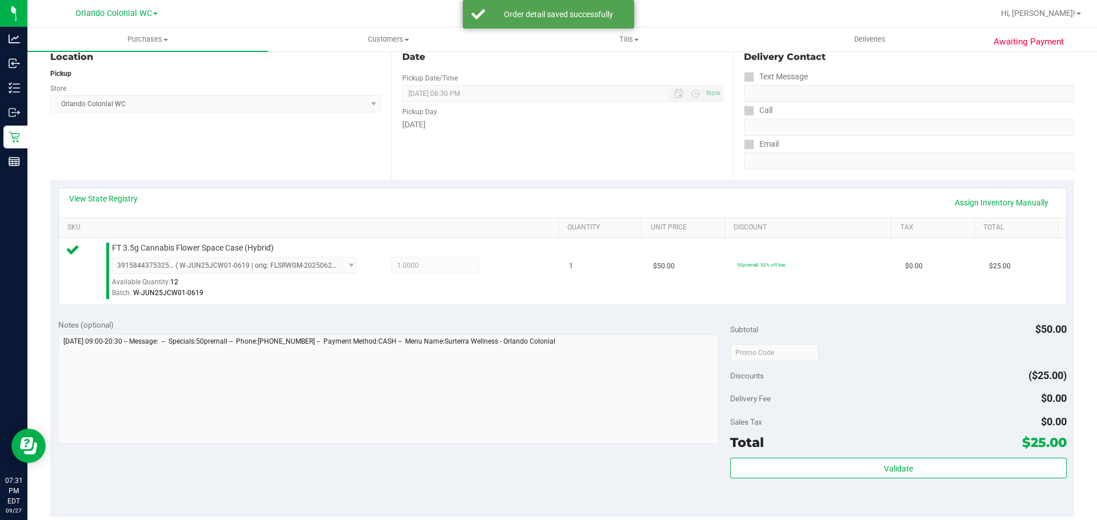
scroll to position [414, 0]
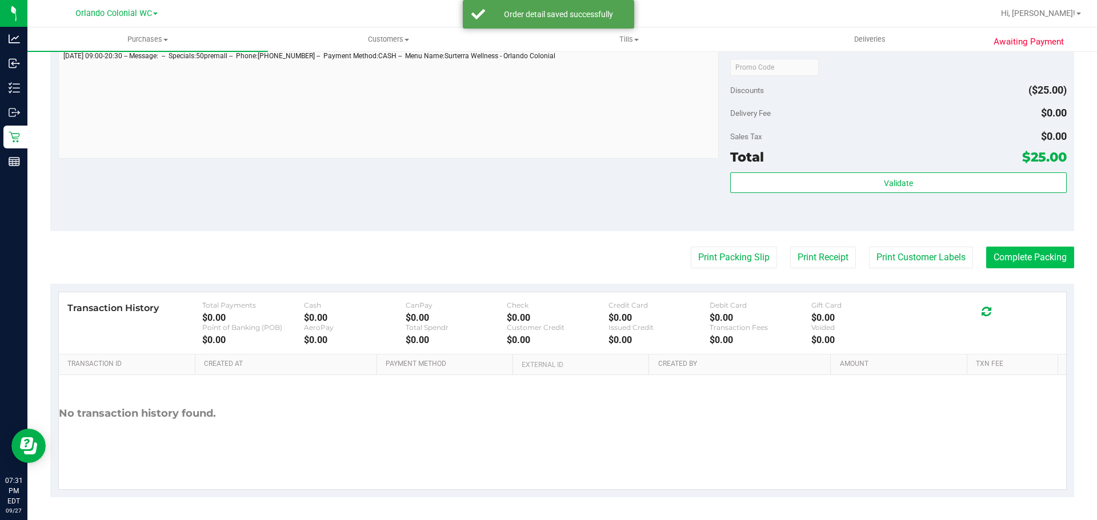
click at [1031, 262] on button "Complete Packing" at bounding box center [1030, 258] width 88 height 22
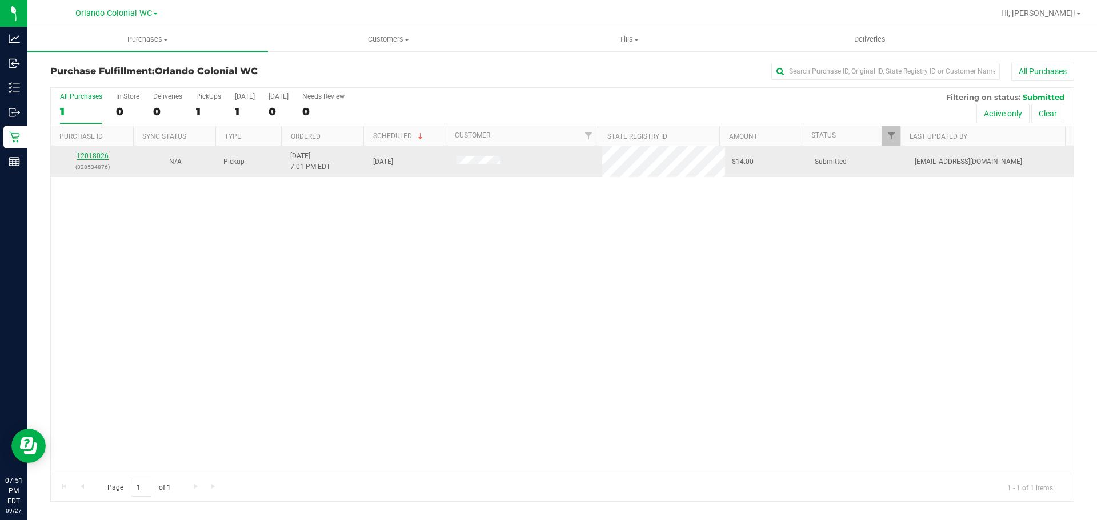
click at [96, 159] on link "12018026" at bounding box center [93, 156] width 32 height 8
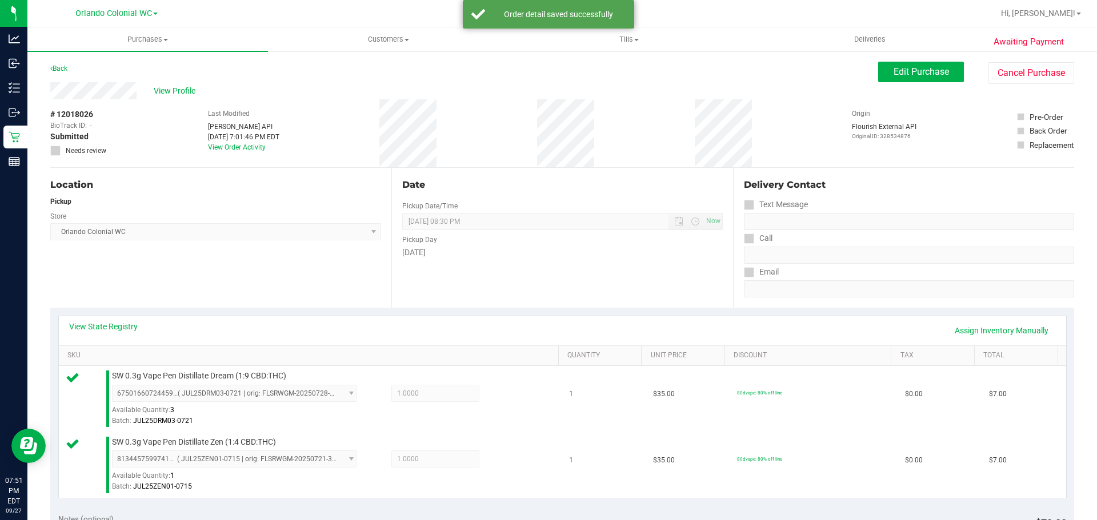
scroll to position [480, 0]
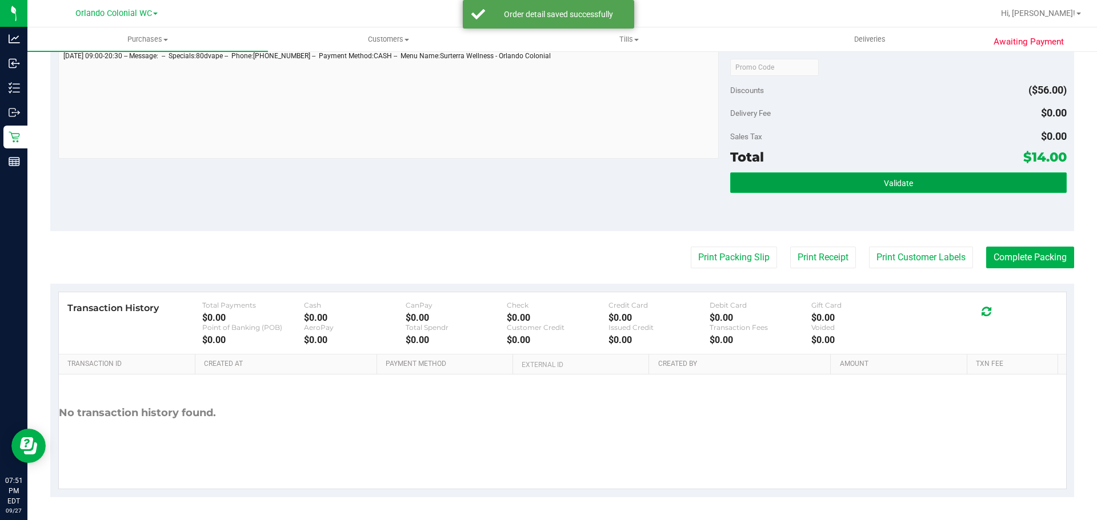
click at [861, 174] on button "Validate" at bounding box center [898, 183] width 336 height 21
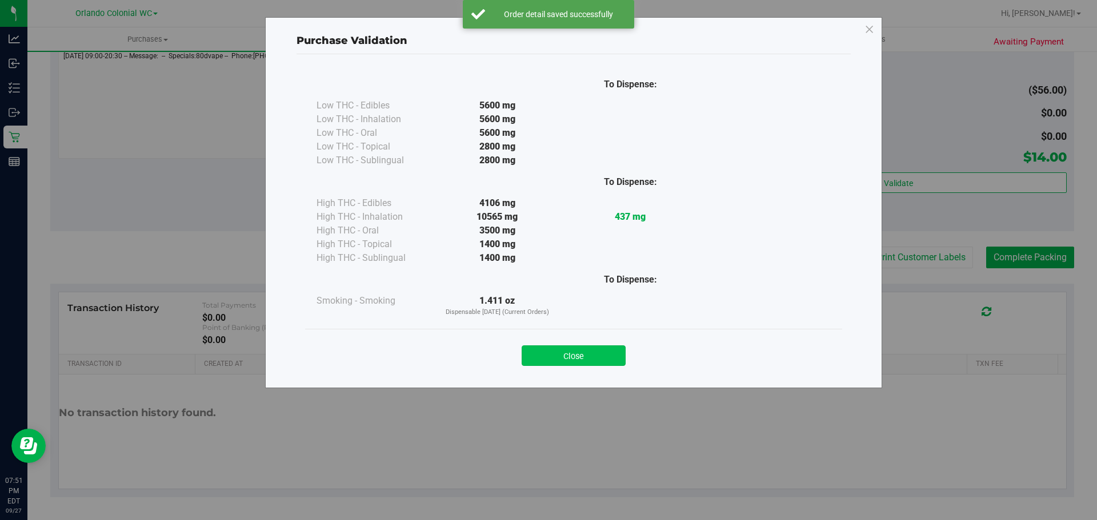
click at [574, 359] on button "Close" at bounding box center [574, 356] width 104 height 21
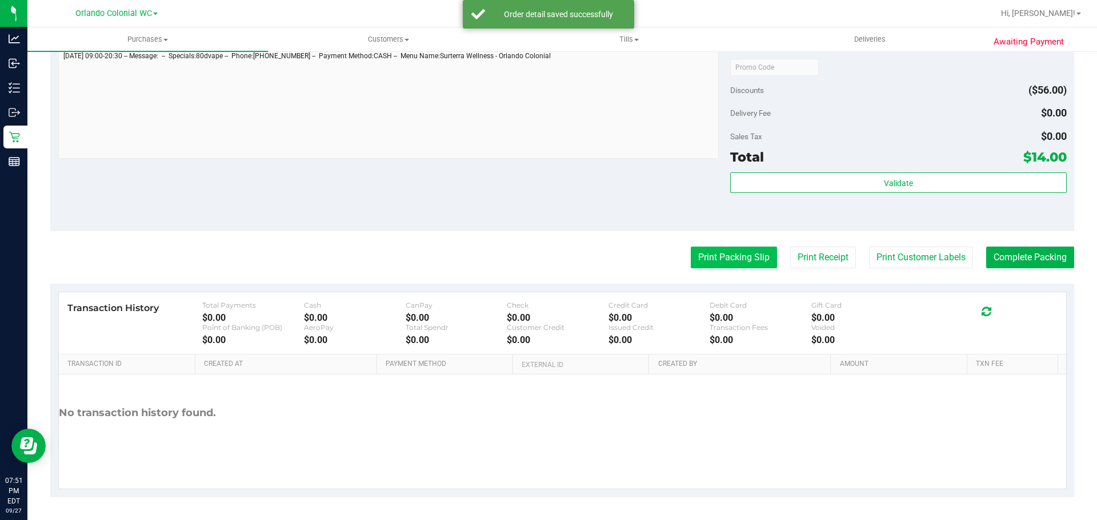
click at [707, 254] on button "Print Packing Slip" at bounding box center [734, 258] width 86 height 22
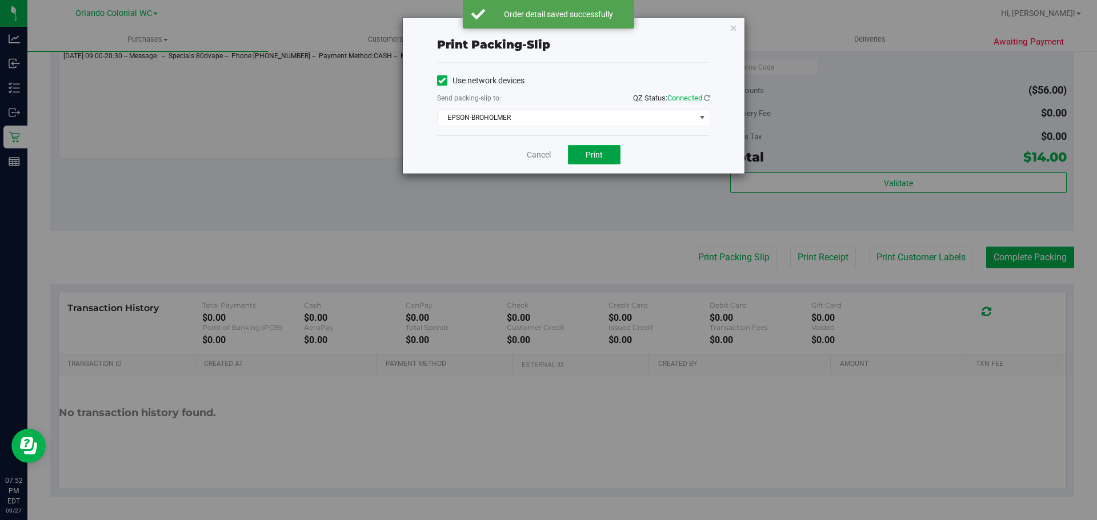
click at [594, 155] on span "Print" at bounding box center [594, 154] width 17 height 9
click at [537, 154] on link "Cancel" at bounding box center [539, 155] width 24 height 12
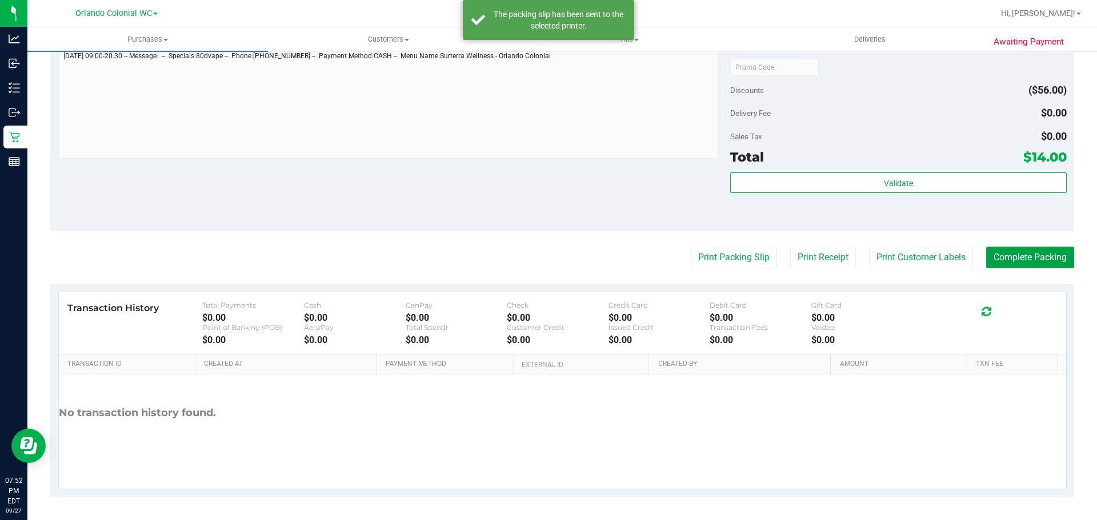
click at [1027, 249] on button "Complete Packing" at bounding box center [1030, 258] width 88 height 22
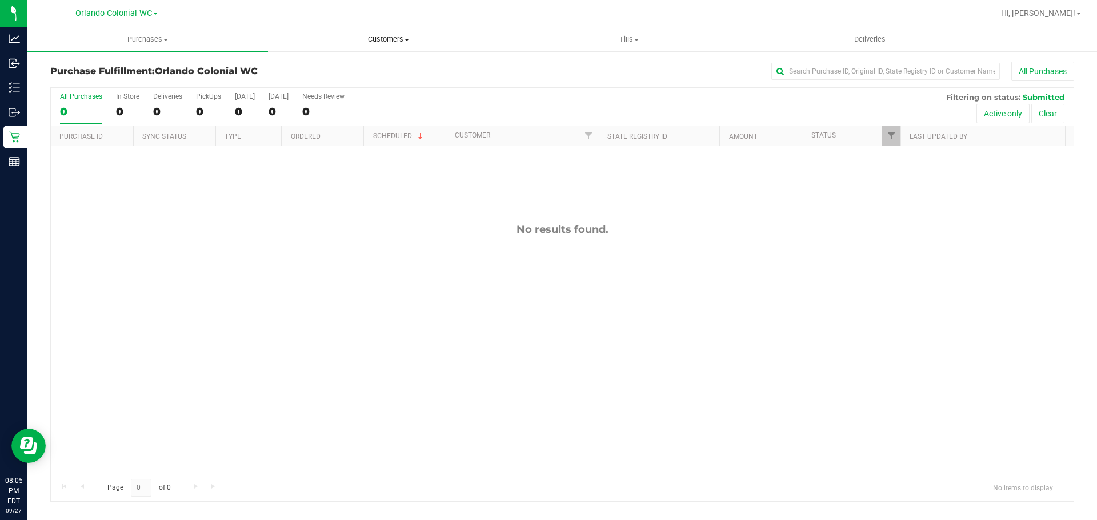
click at [392, 43] on span "Customers" at bounding box center [387, 39] width 239 height 10
click at [383, 67] on li "All customers" at bounding box center [388, 69] width 241 height 14
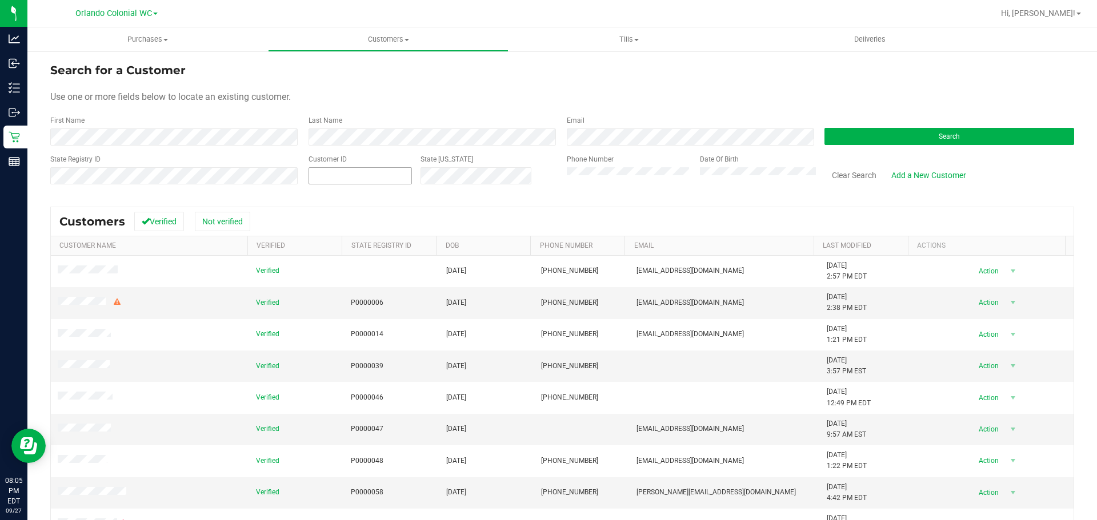
click at [344, 173] on span at bounding box center [359, 175] width 103 height 17
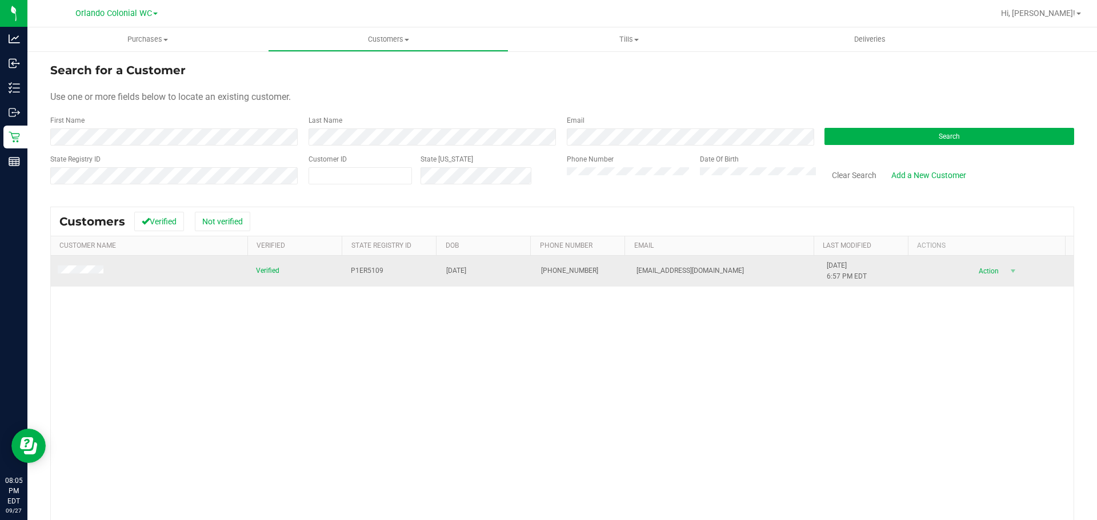
click at [86, 276] on span at bounding box center [82, 271] width 49 height 11
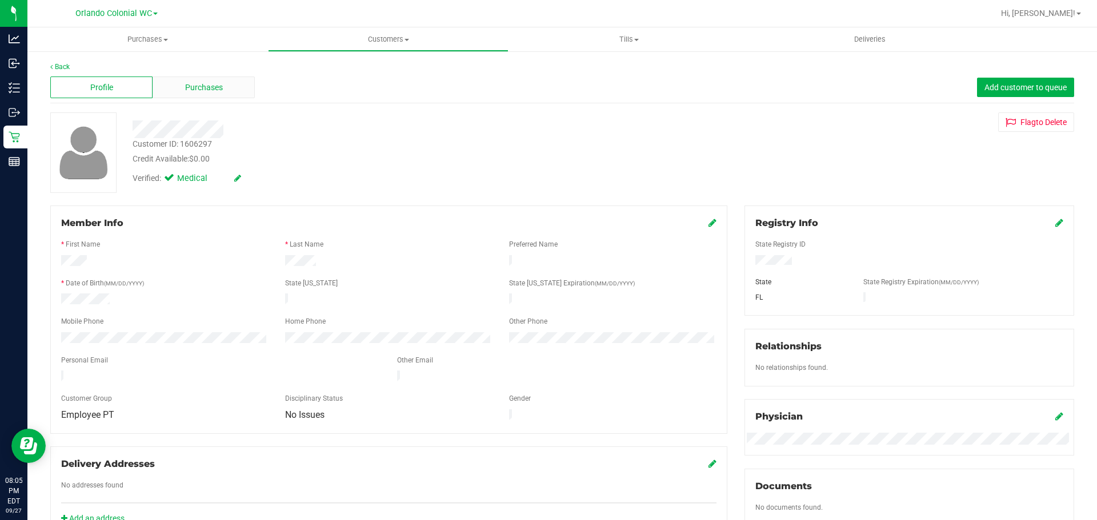
click at [201, 84] on span "Purchases" at bounding box center [204, 88] width 38 height 12
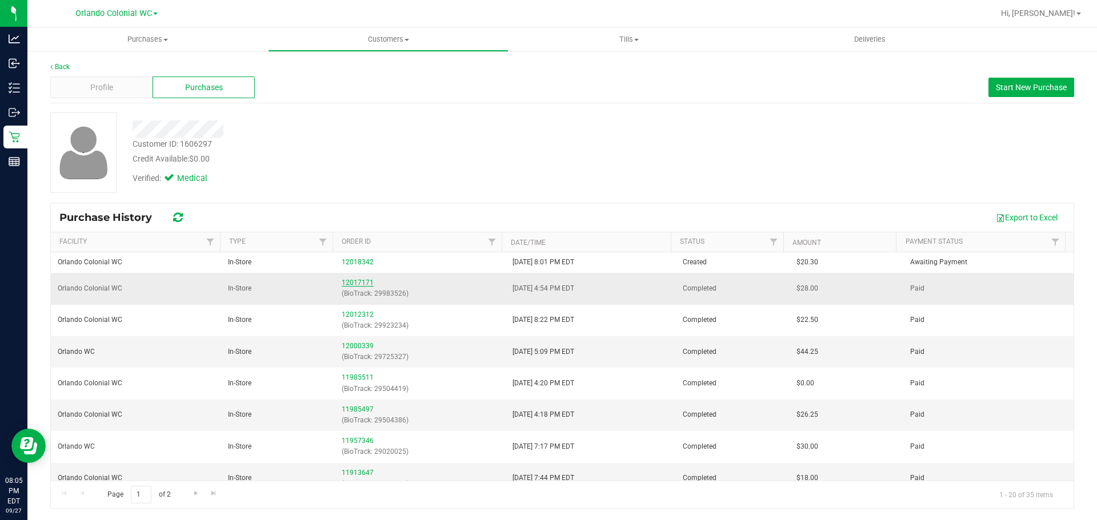
click at [364, 281] on link "12017171" at bounding box center [358, 283] width 32 height 8
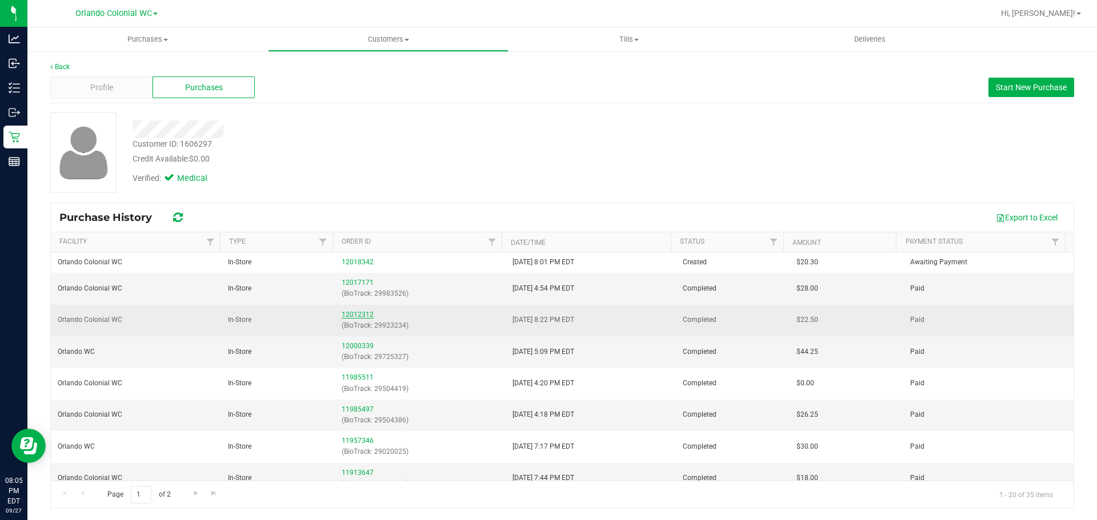
click at [355, 314] on link "12012312" at bounding box center [358, 315] width 32 height 8
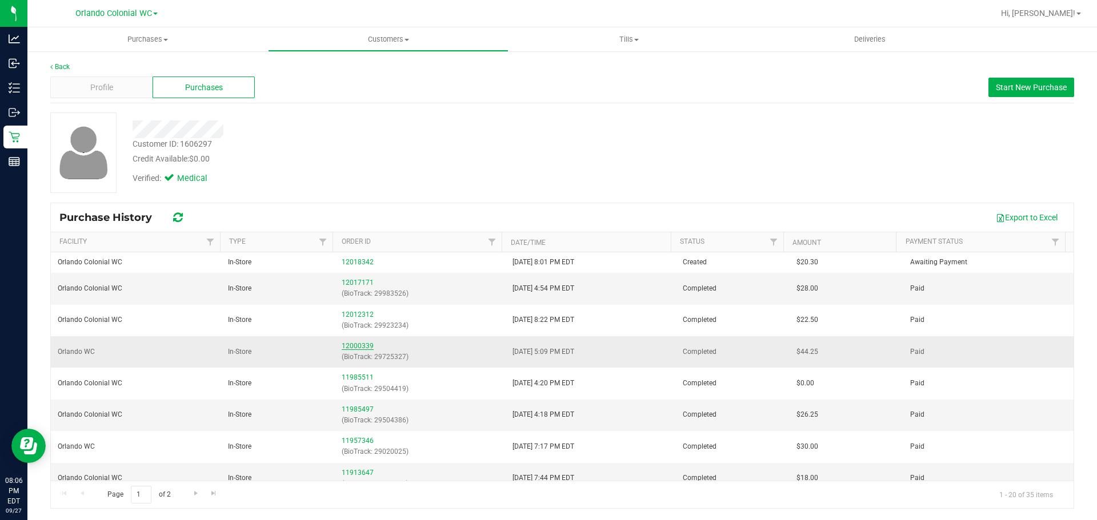
click at [354, 344] on link "12000339" at bounding box center [358, 346] width 32 height 8
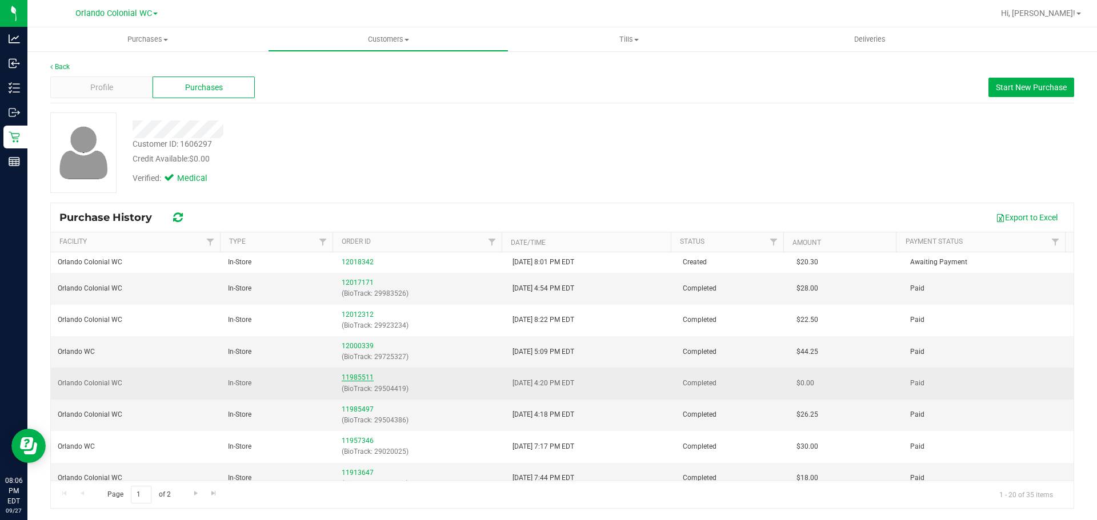
click at [354, 378] on link "11985511" at bounding box center [358, 378] width 32 height 8
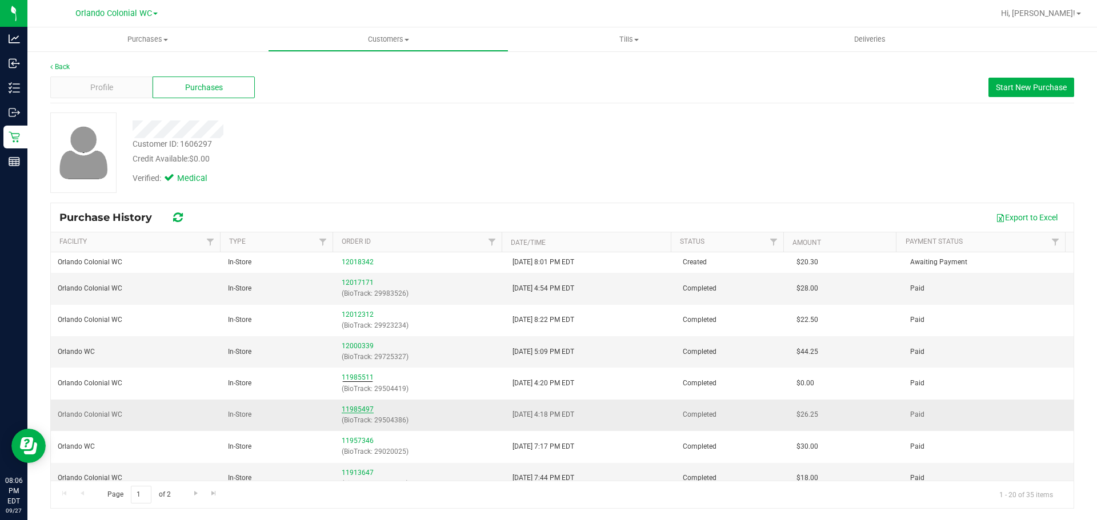
click at [351, 408] on link "11985497" at bounding box center [358, 410] width 32 height 8
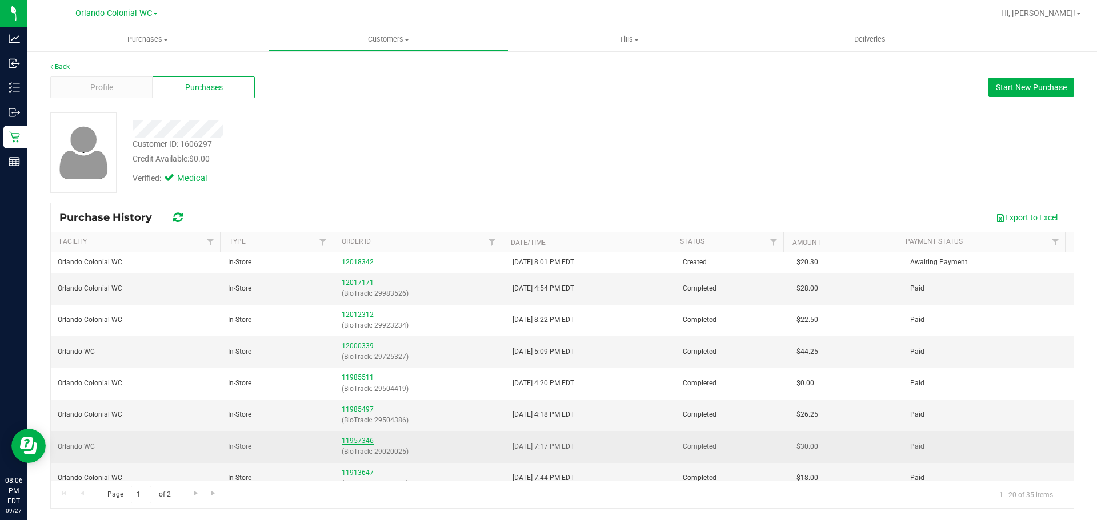
click at [358, 439] on link "11957346" at bounding box center [358, 441] width 32 height 8
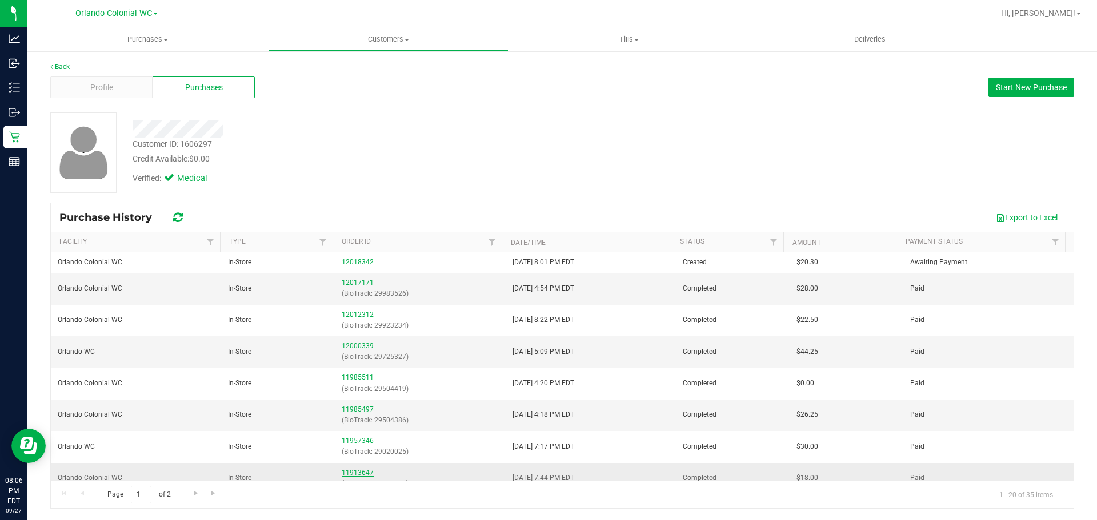
click at [362, 472] on link "11913647" at bounding box center [358, 473] width 32 height 8
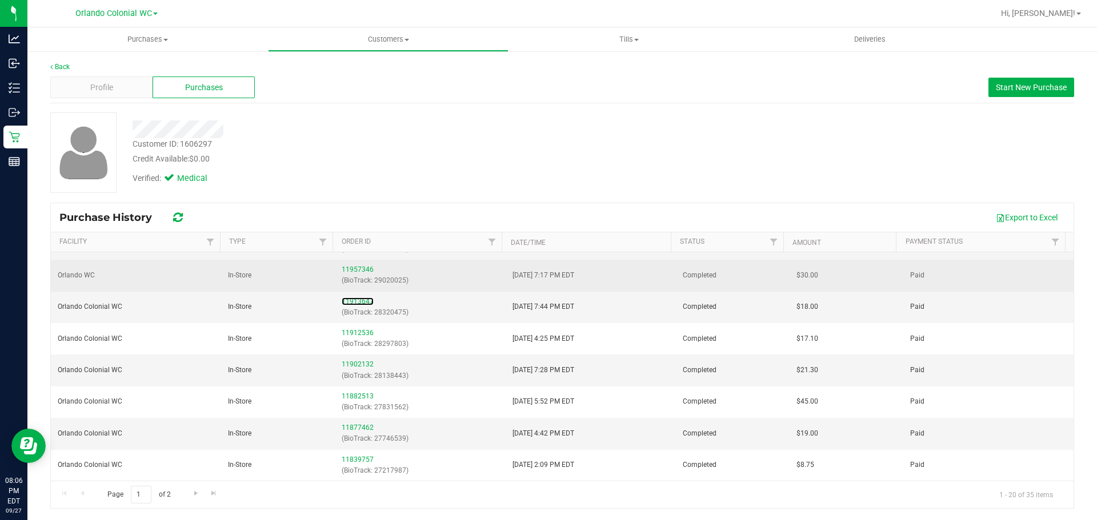
scroll to position [229, 0]
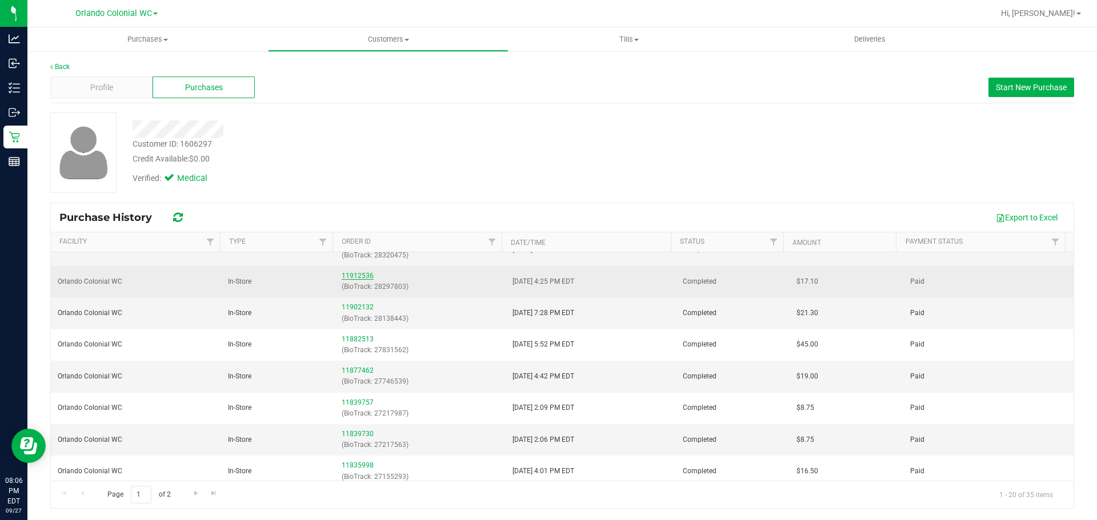
click at [353, 277] on link "11912536" at bounding box center [358, 276] width 32 height 8
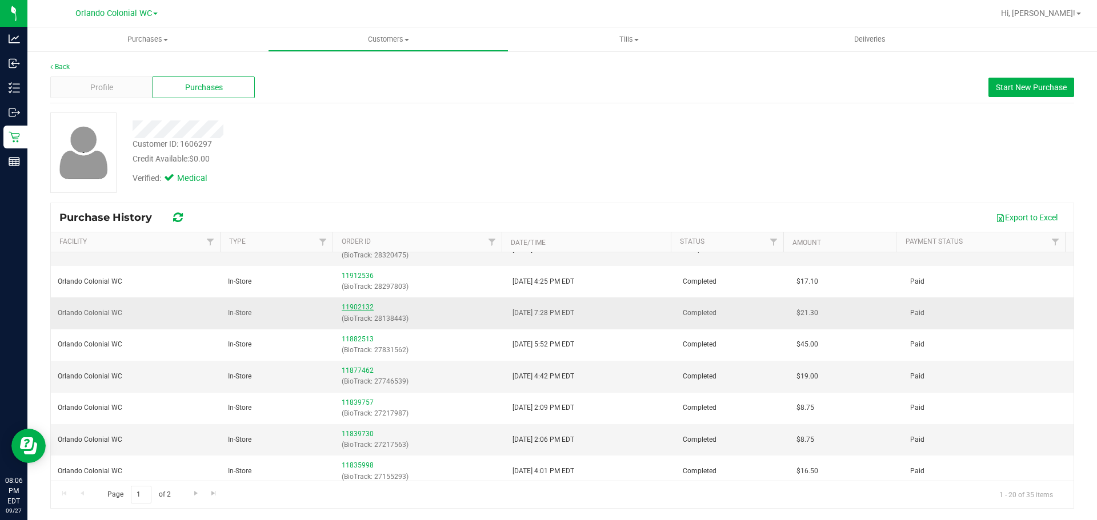
click at [355, 305] on link "11902132" at bounding box center [358, 307] width 32 height 8
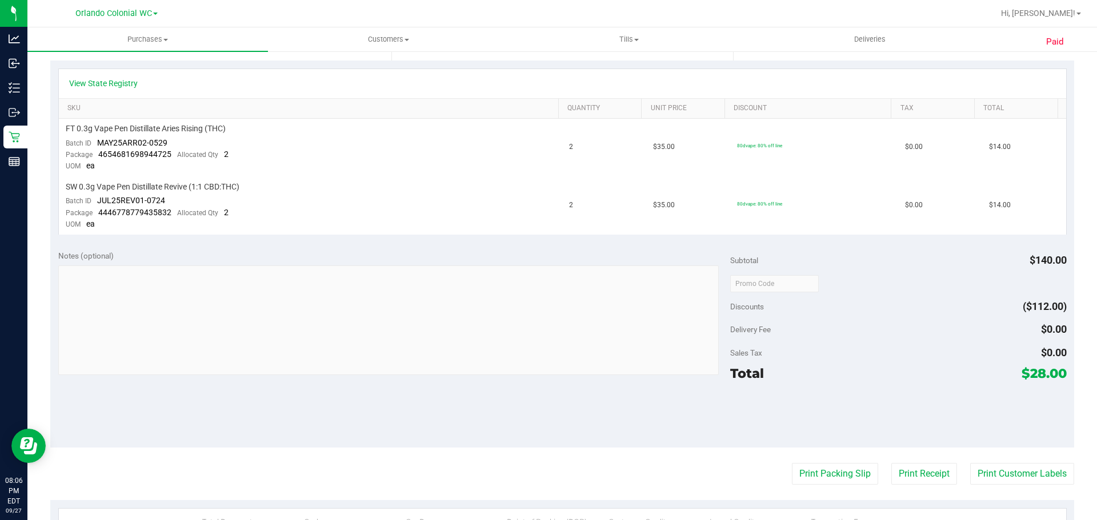
scroll to position [286, 0]
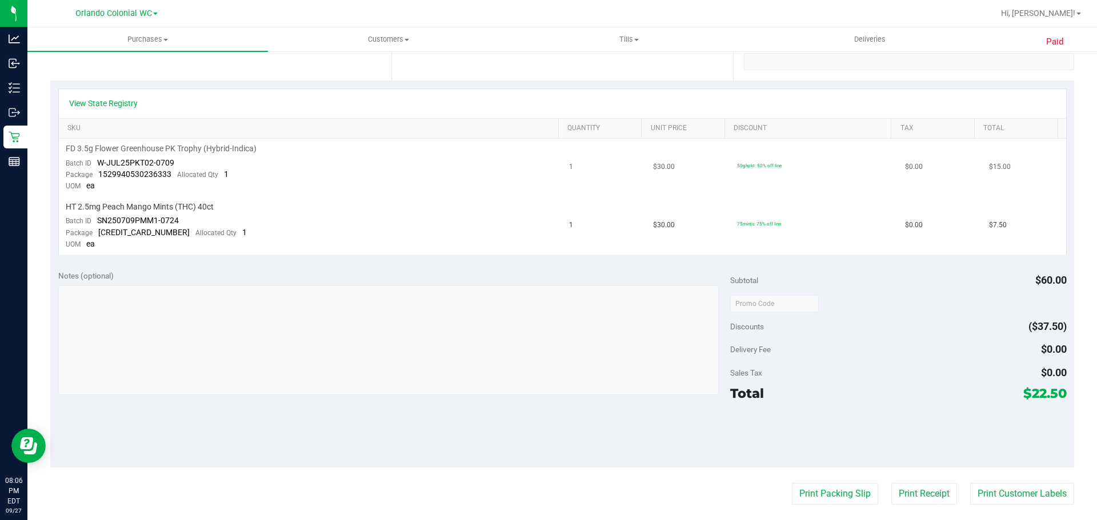
scroll to position [229, 0]
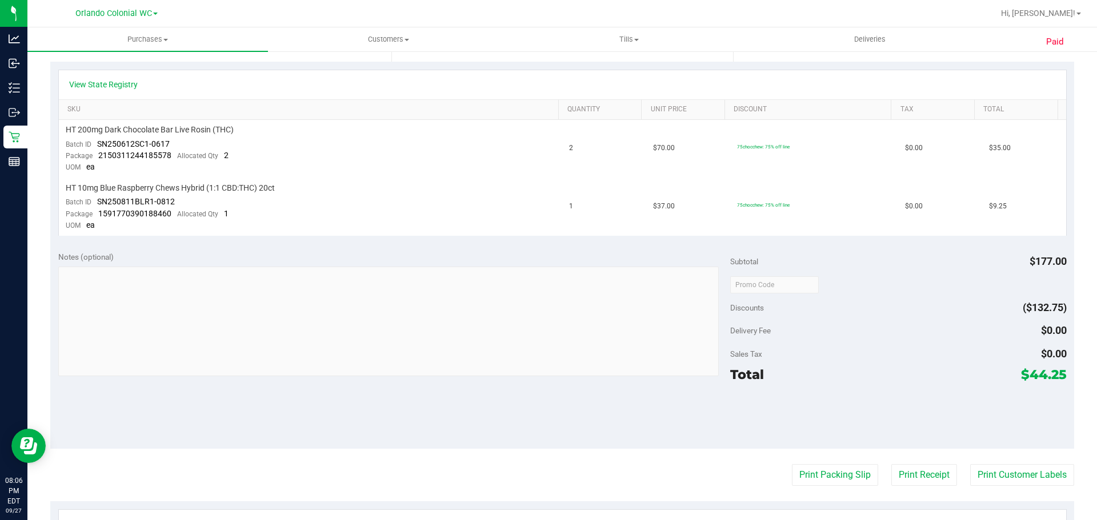
scroll to position [286, 0]
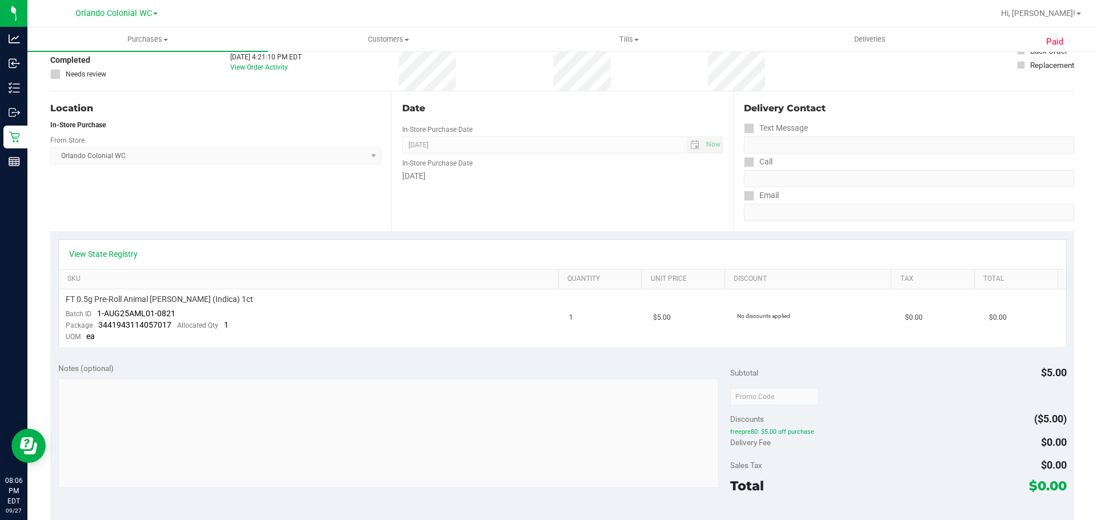
scroll to position [229, 0]
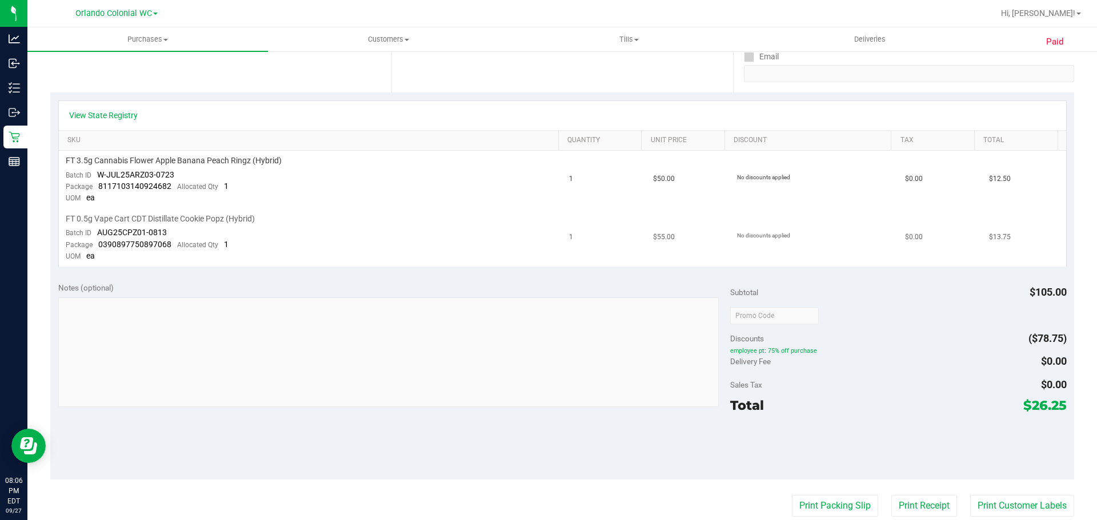
scroll to position [229, 0]
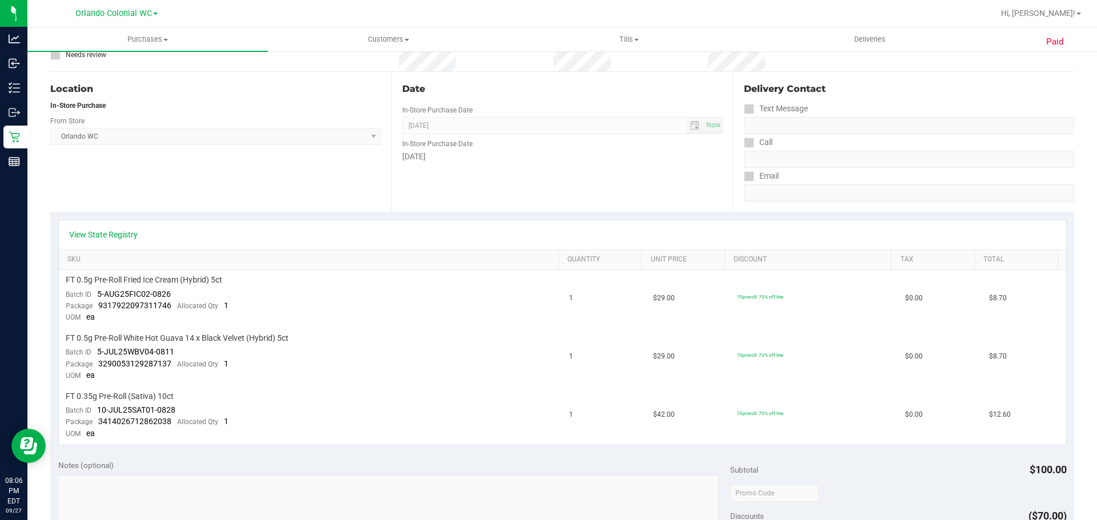
scroll to position [286, 0]
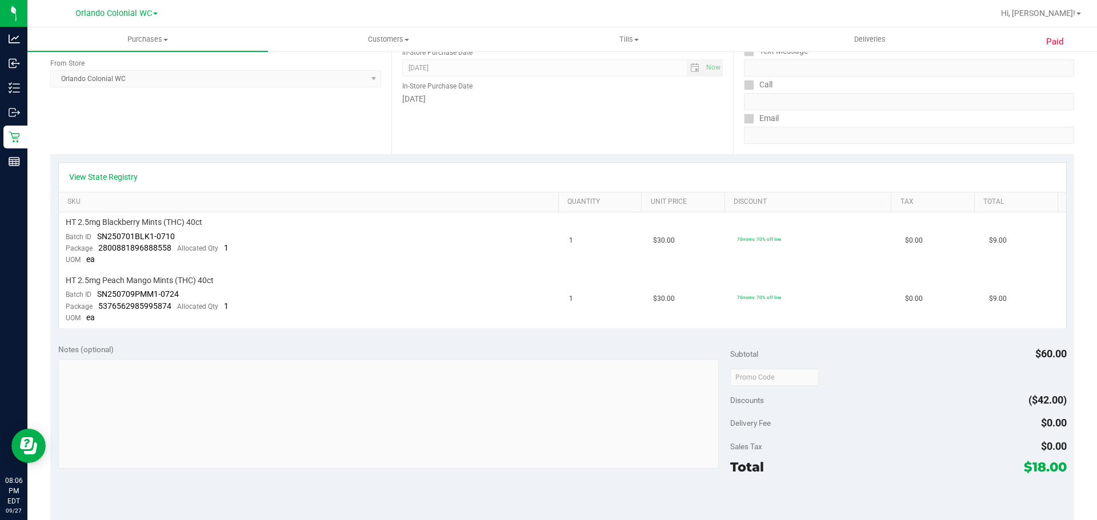
scroll to position [286, 0]
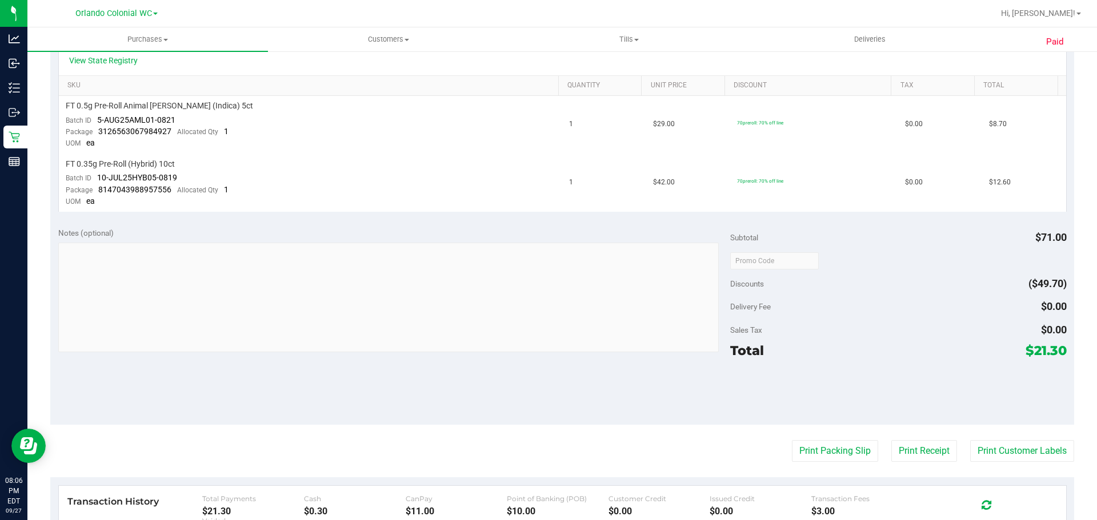
scroll to position [286, 0]
